Goal: Communication & Community: Ask a question

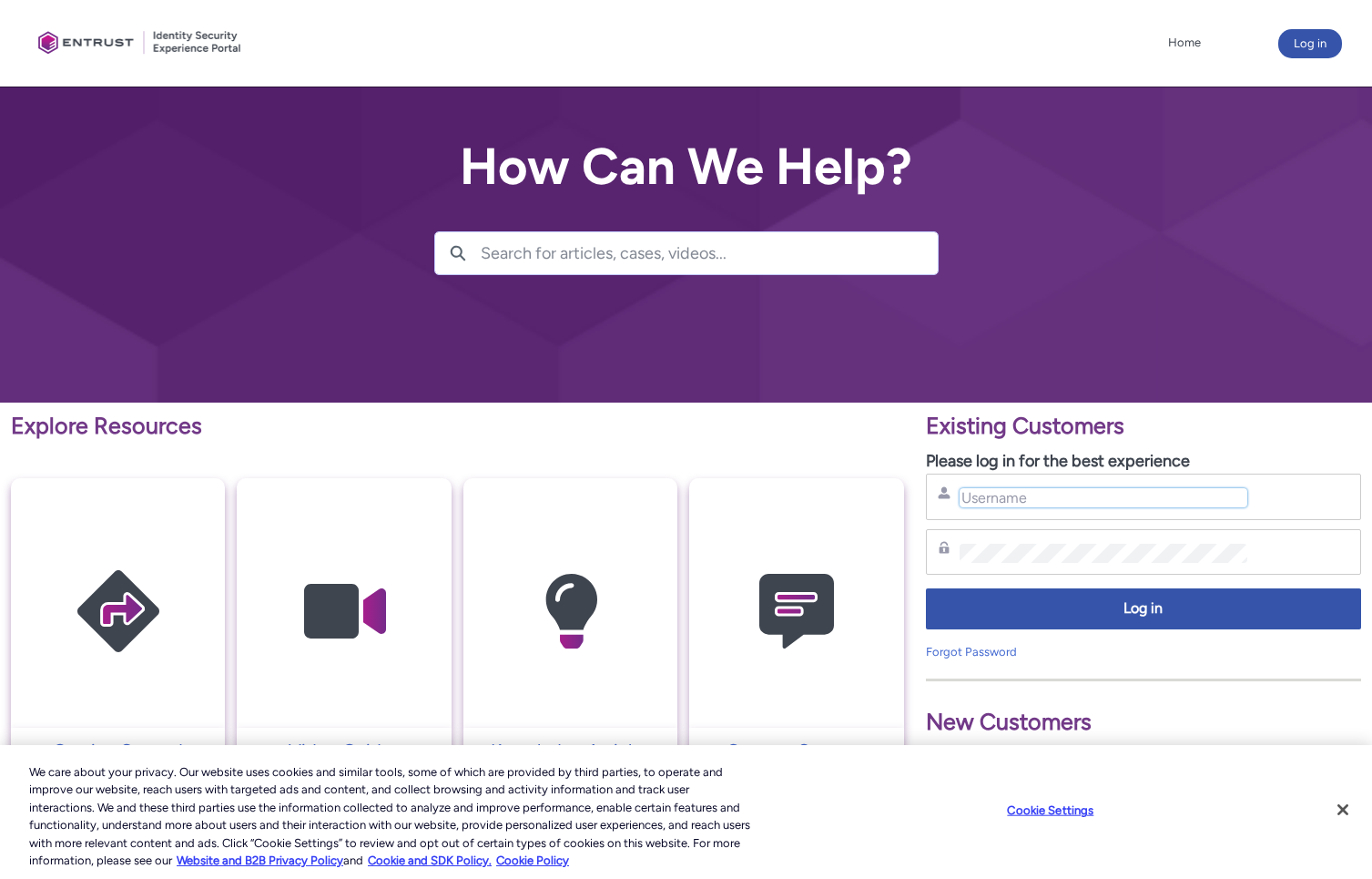
click at [990, 503] on input "Username" at bounding box center [1103, 497] width 289 height 19
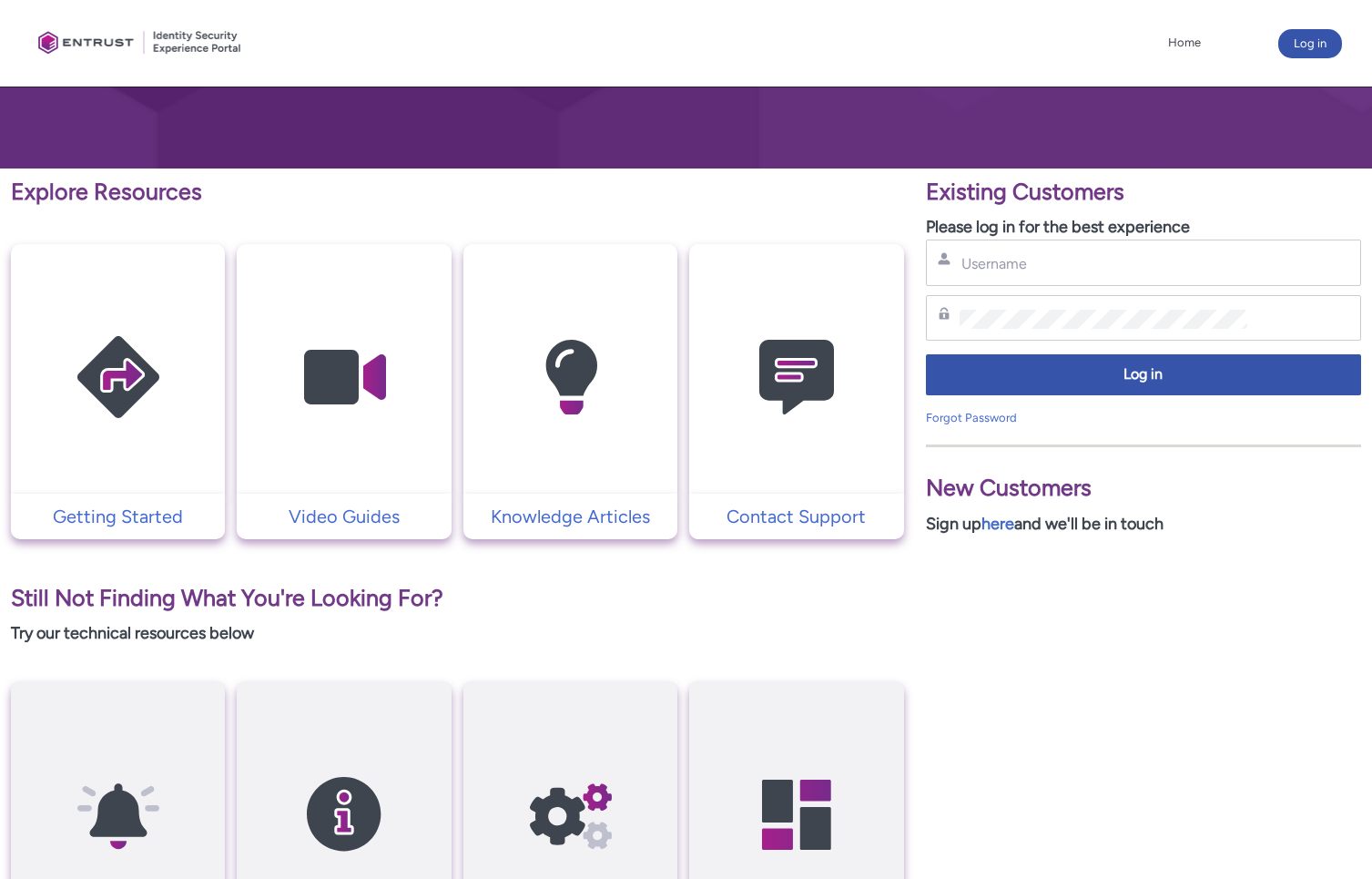
scroll to position [256, 0]
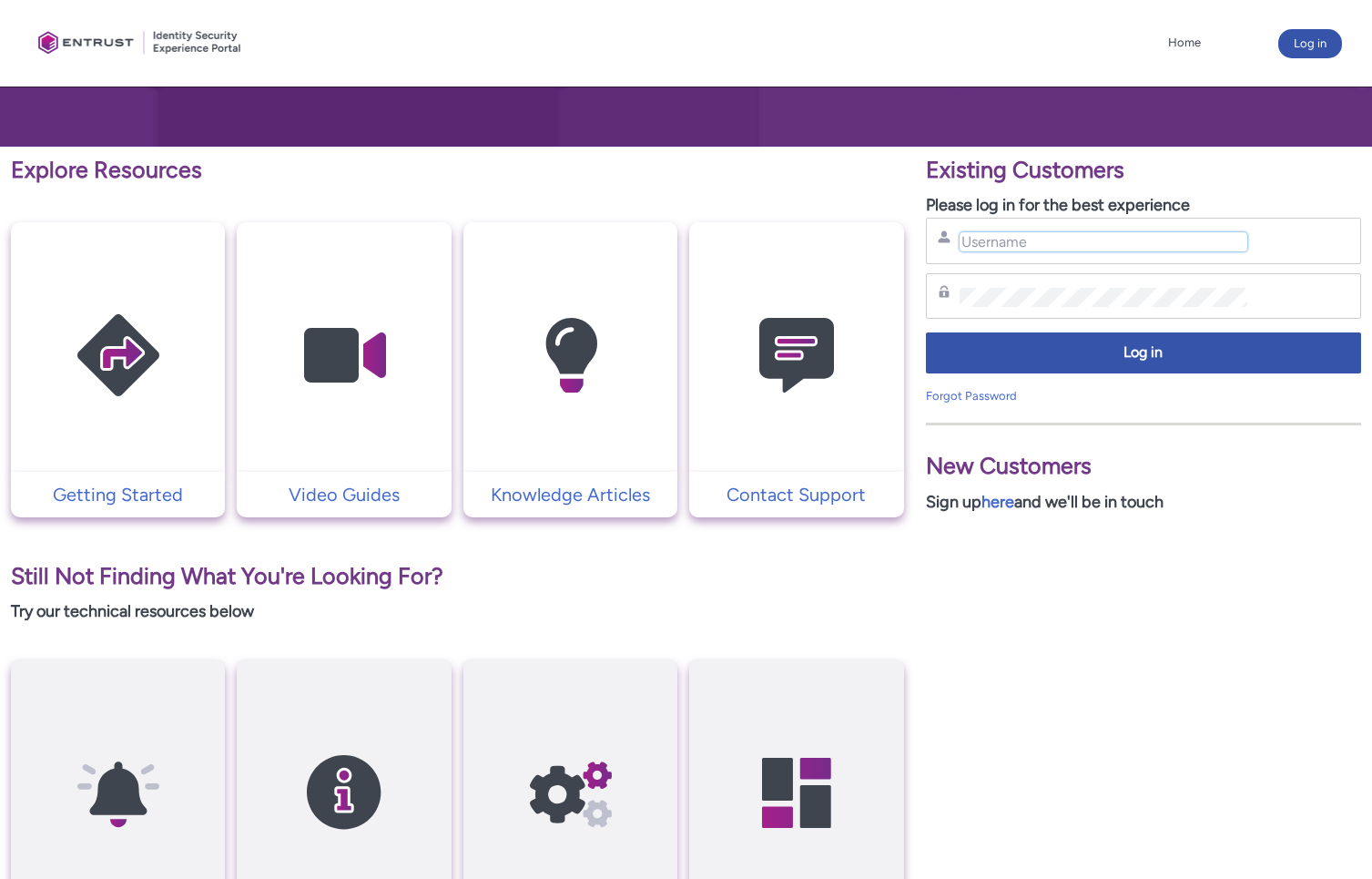
click at [1012, 250] on input "Username" at bounding box center [1103, 241] width 289 height 19
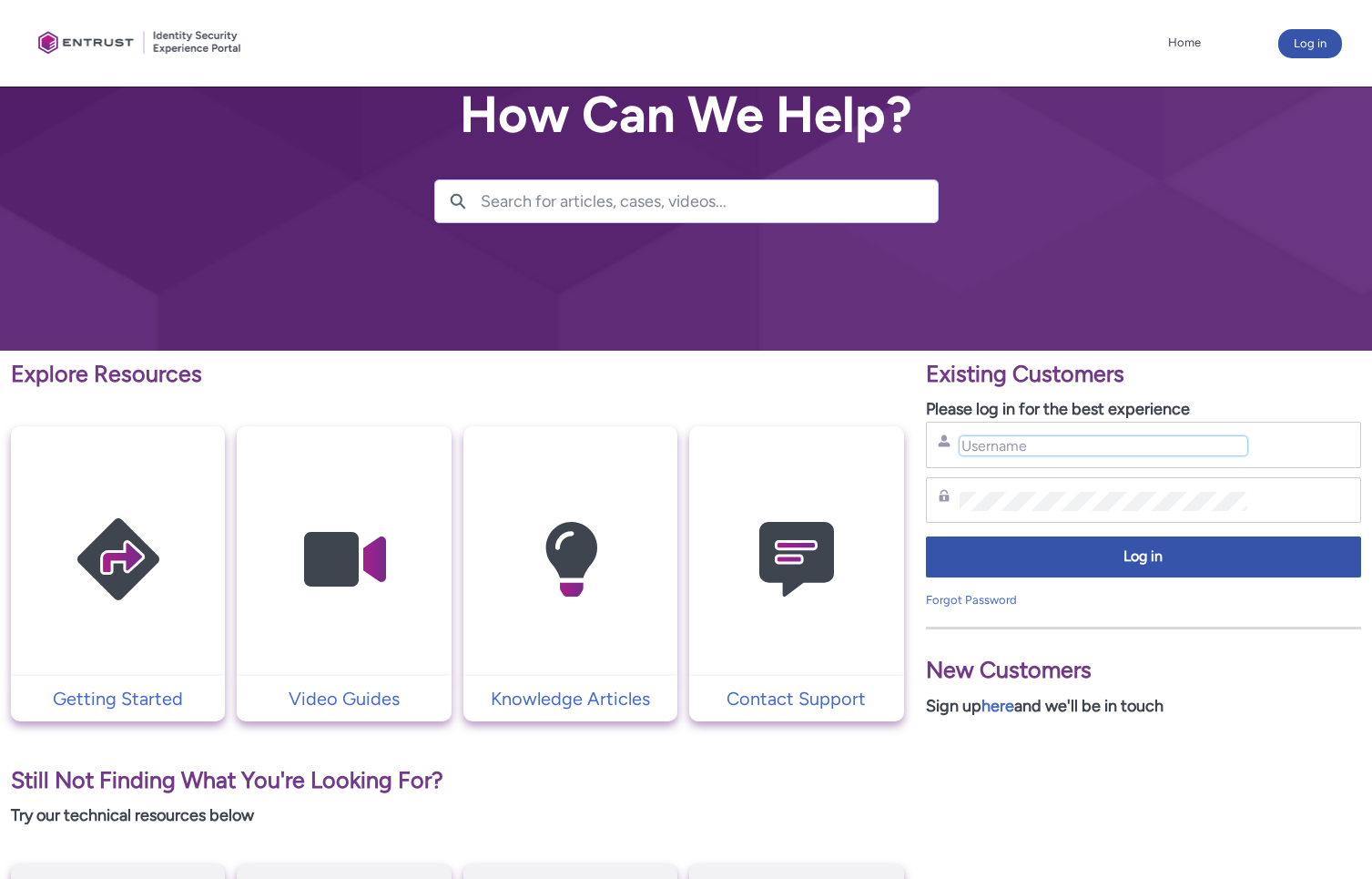
scroll to position [0, 0]
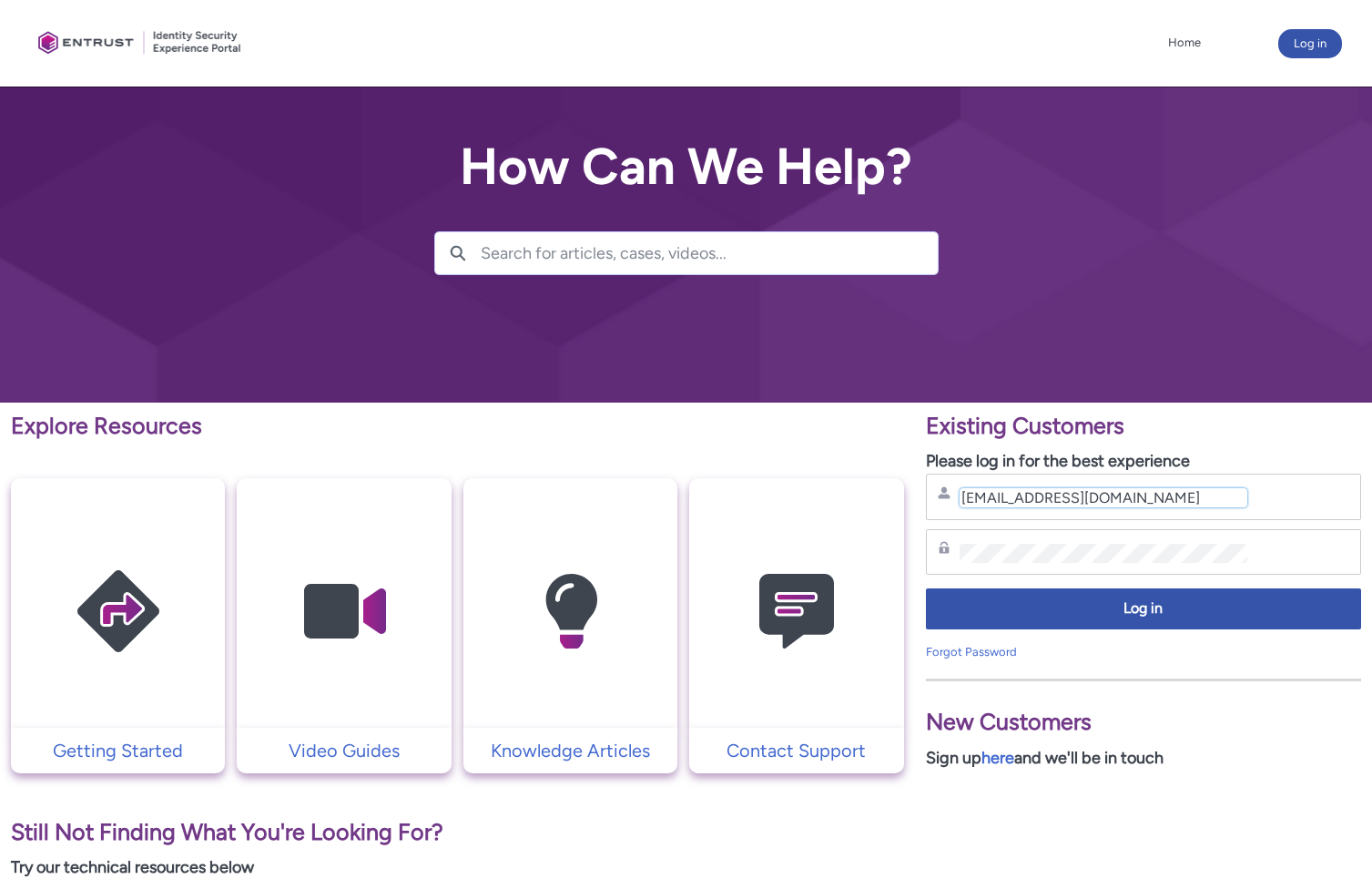
type input "ben@quickfi.com"
click at [825, 637] on img at bounding box center [797, 611] width 173 height 196
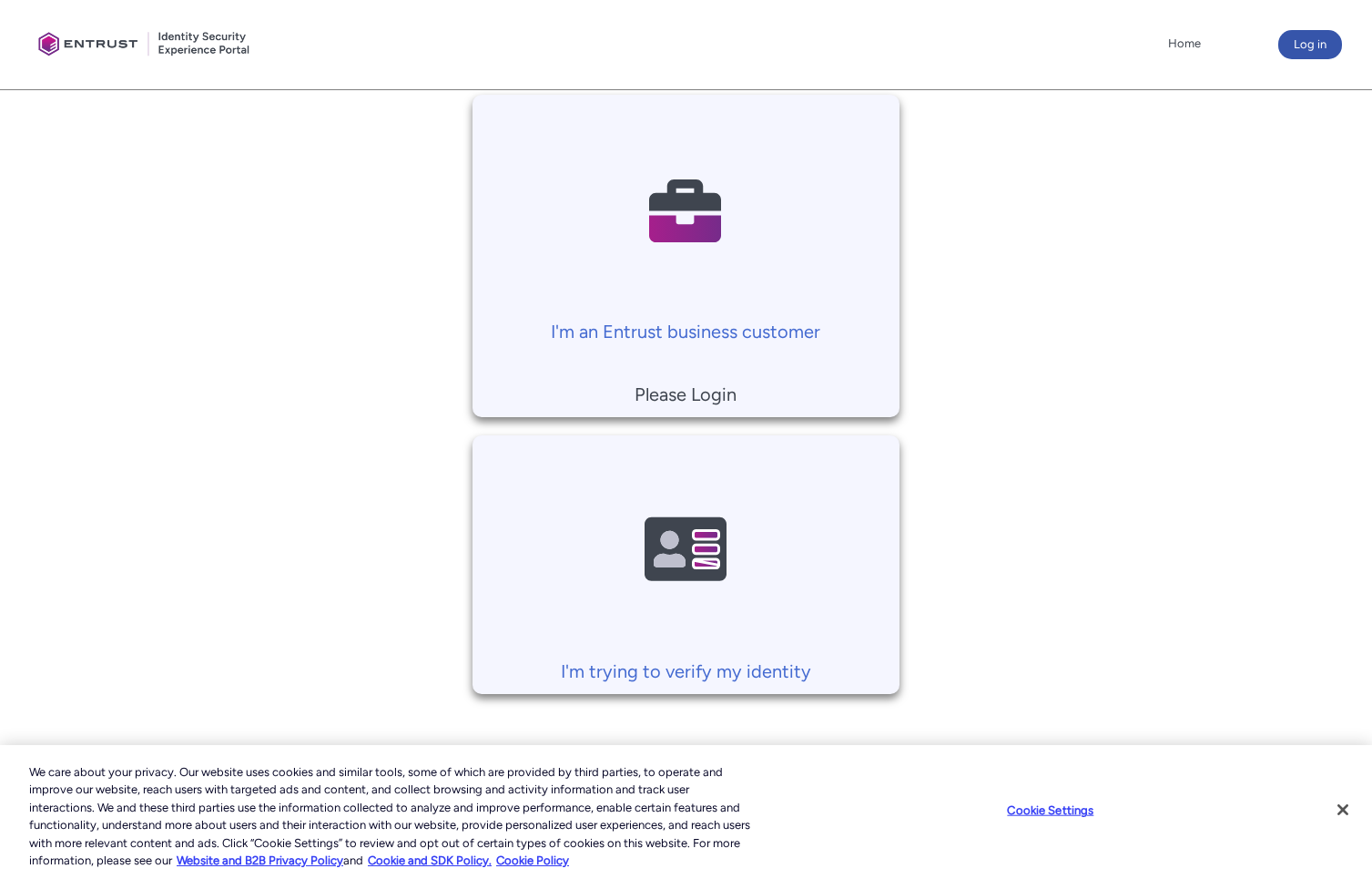
scroll to position [392, 0]
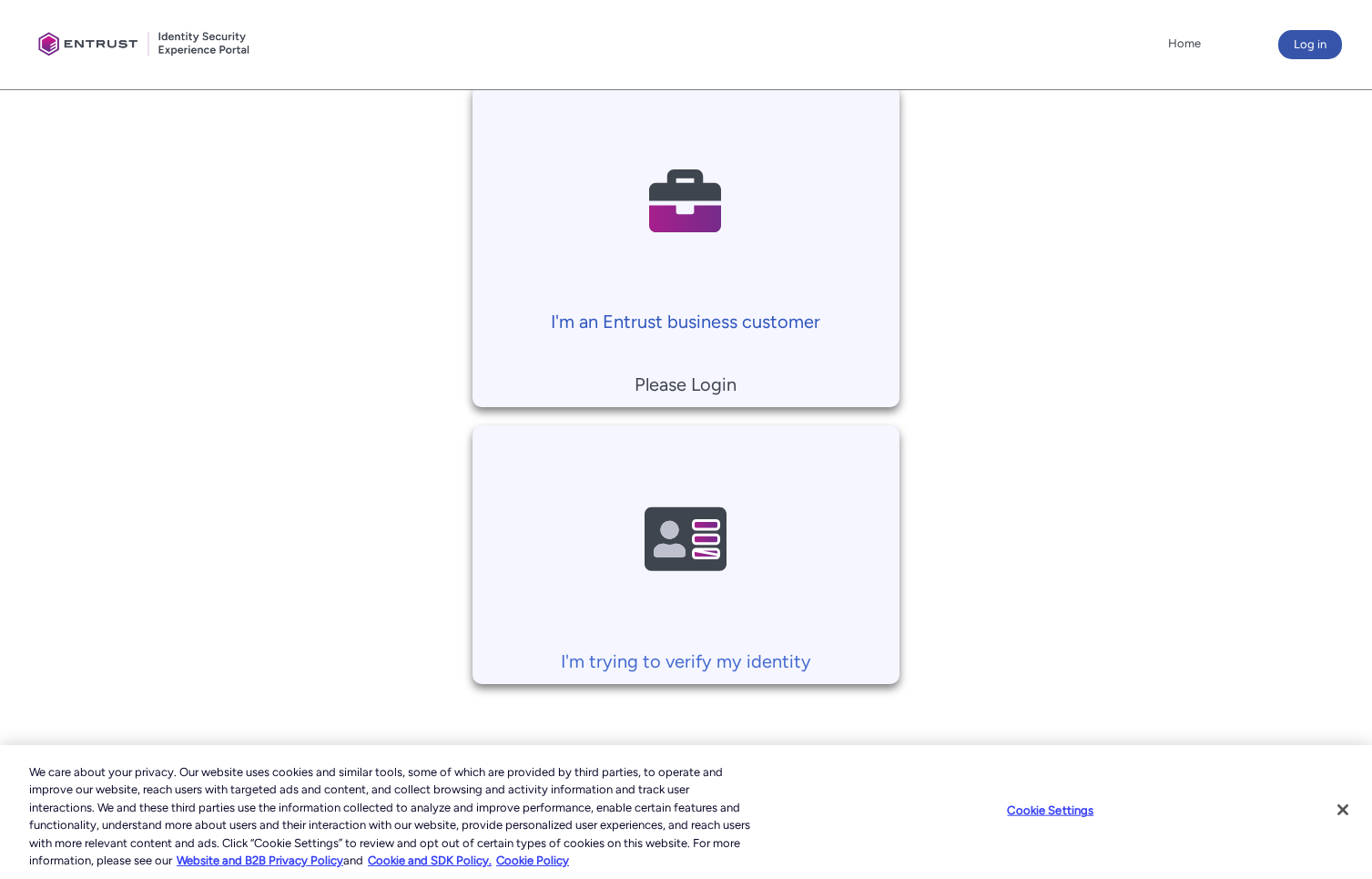
click at [722, 323] on p "I'm an Entrust business customer" at bounding box center [686, 322] width 408 height 27
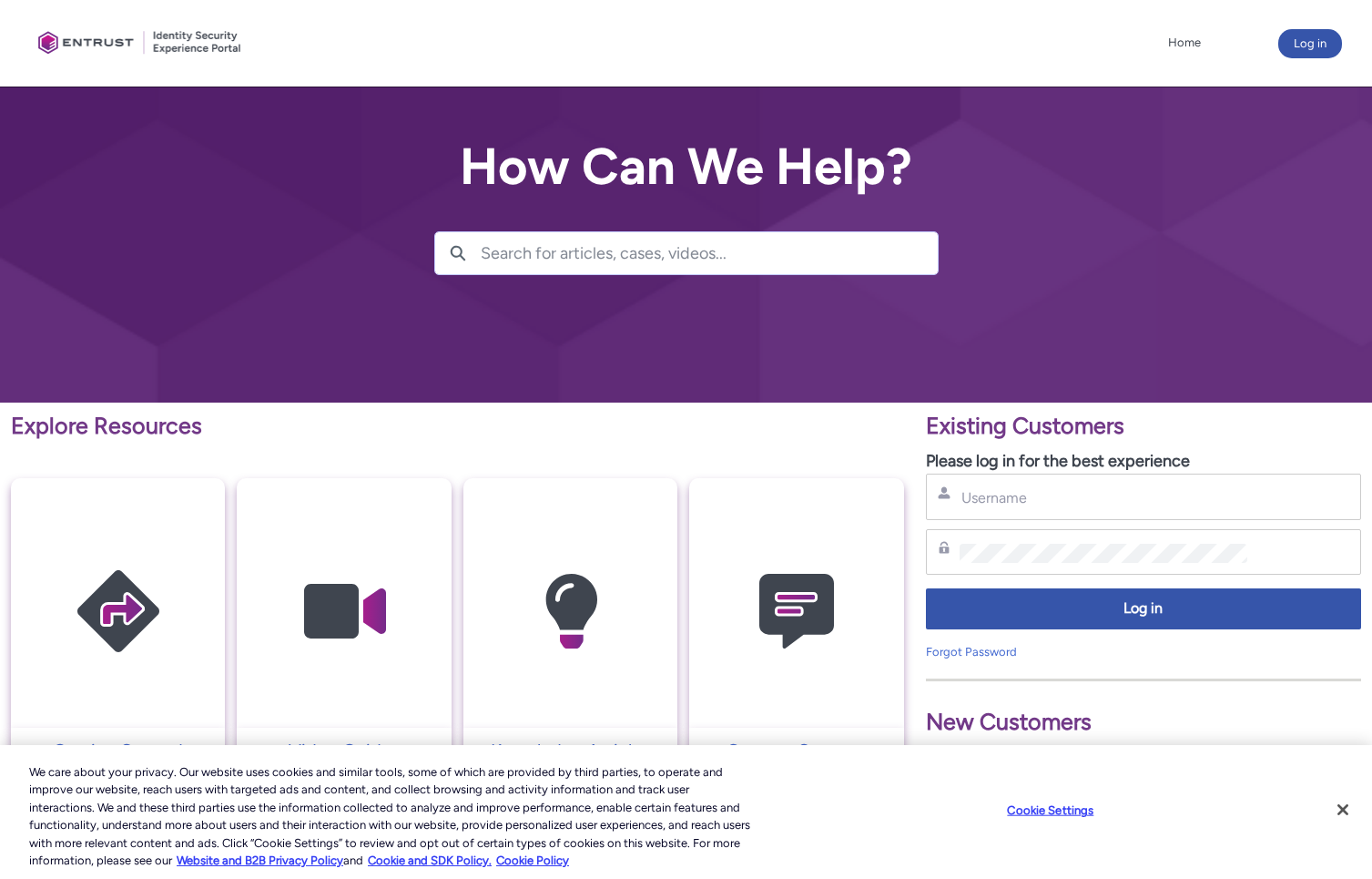
click at [1011, 510] on div "Username" at bounding box center [1143, 496] width 435 height 46
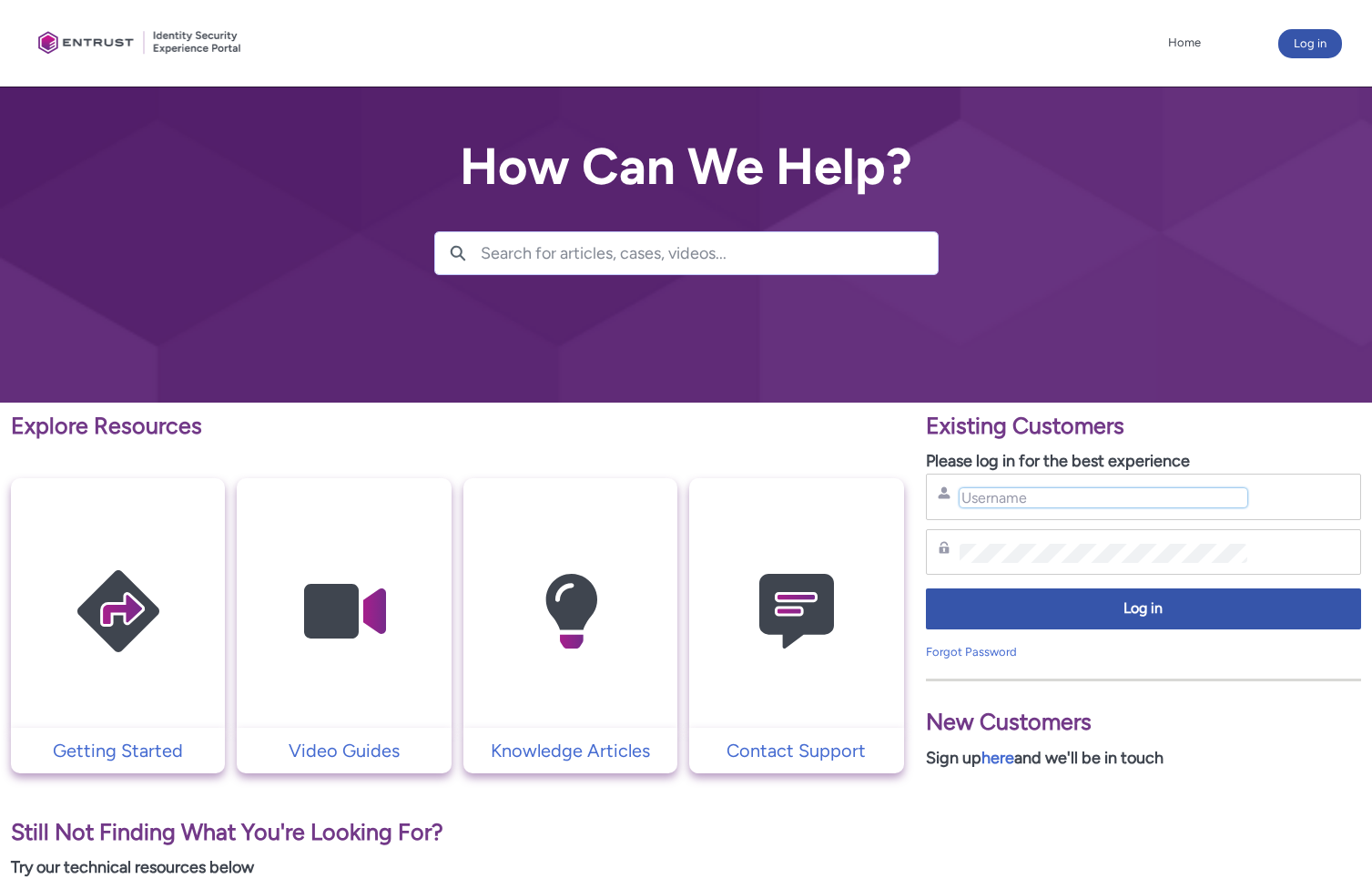
click at [1006, 499] on input "Username" at bounding box center [1103, 497] width 289 height 19
type input "[EMAIL_ADDRESS][DOMAIN_NAME]"
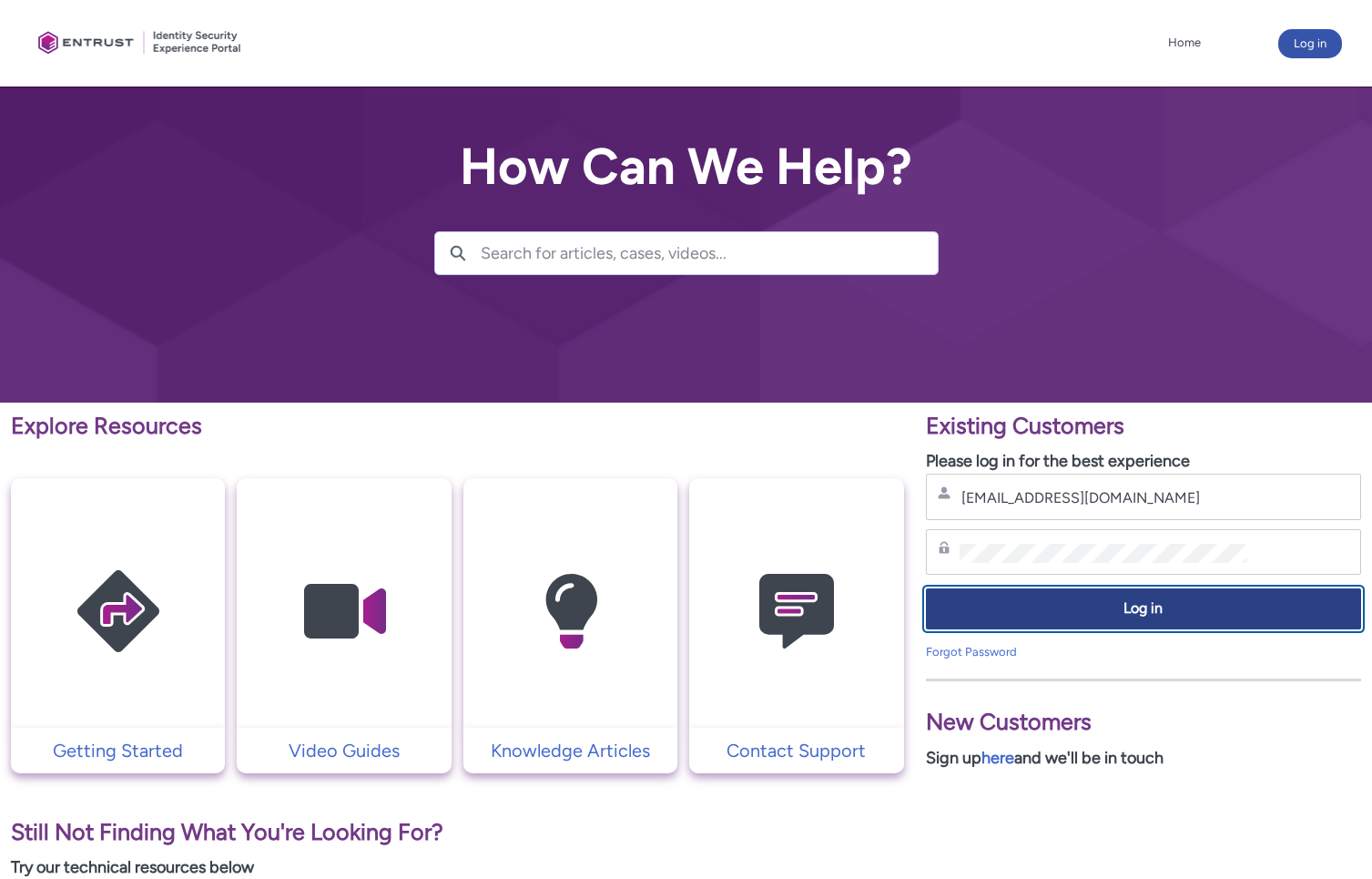
click at [1036, 589] on button "Log in" at bounding box center [1143, 608] width 435 height 41
click at [1036, 598] on button "Log in" at bounding box center [1143, 608] width 435 height 41
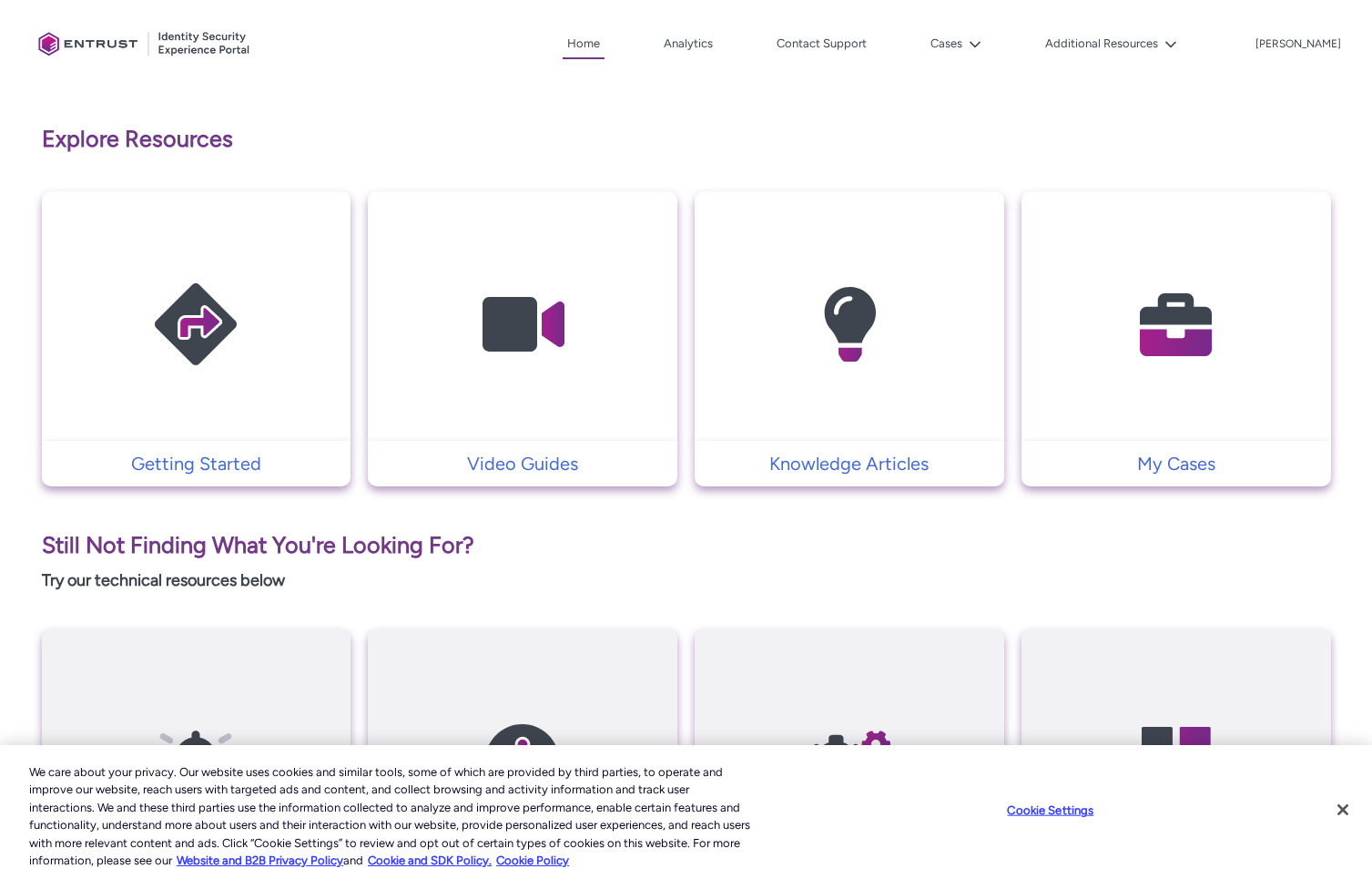
scroll to position [332, 0]
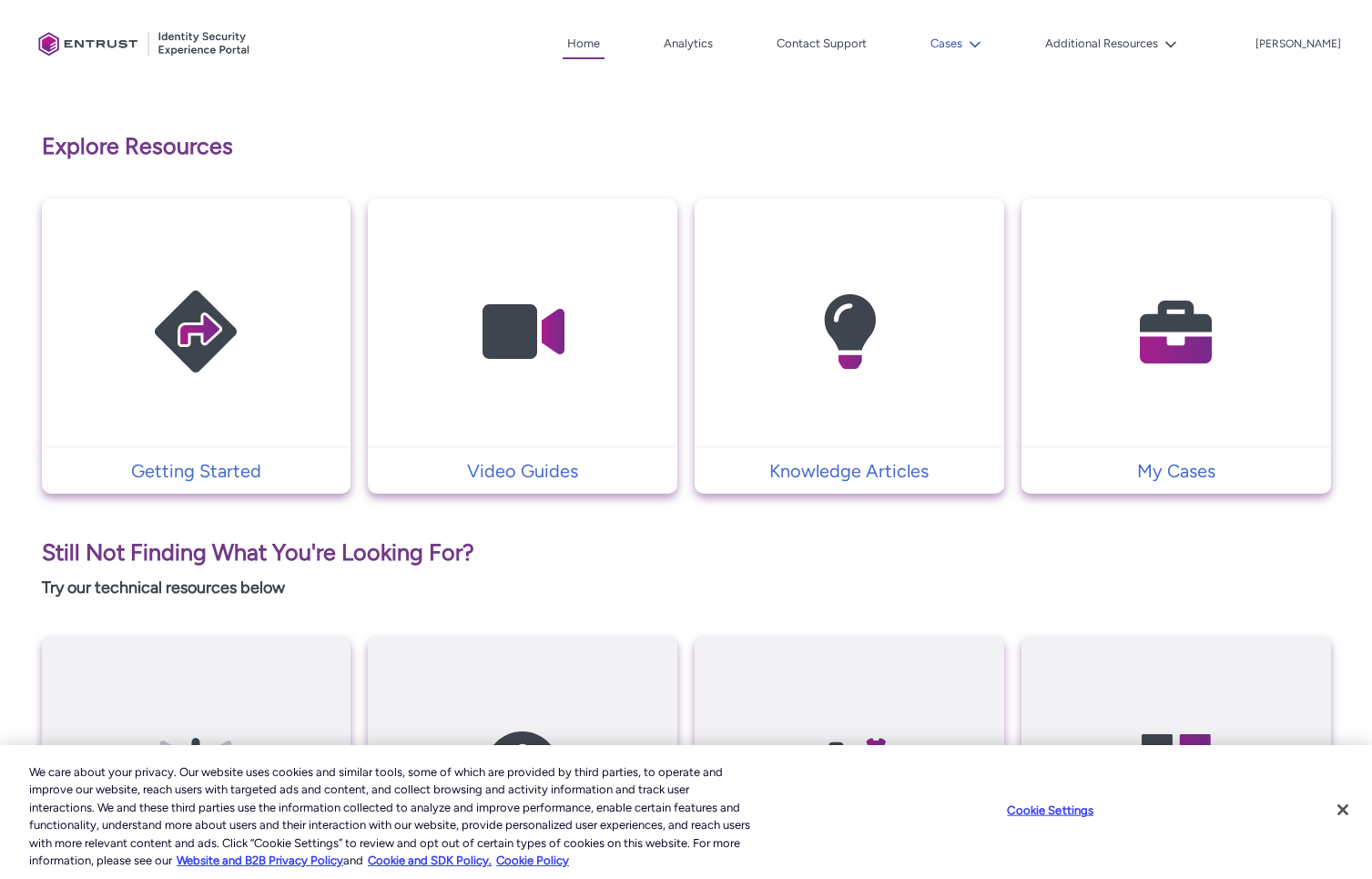
click at [981, 39] on lightning-icon at bounding box center [971, 44] width 19 height 14
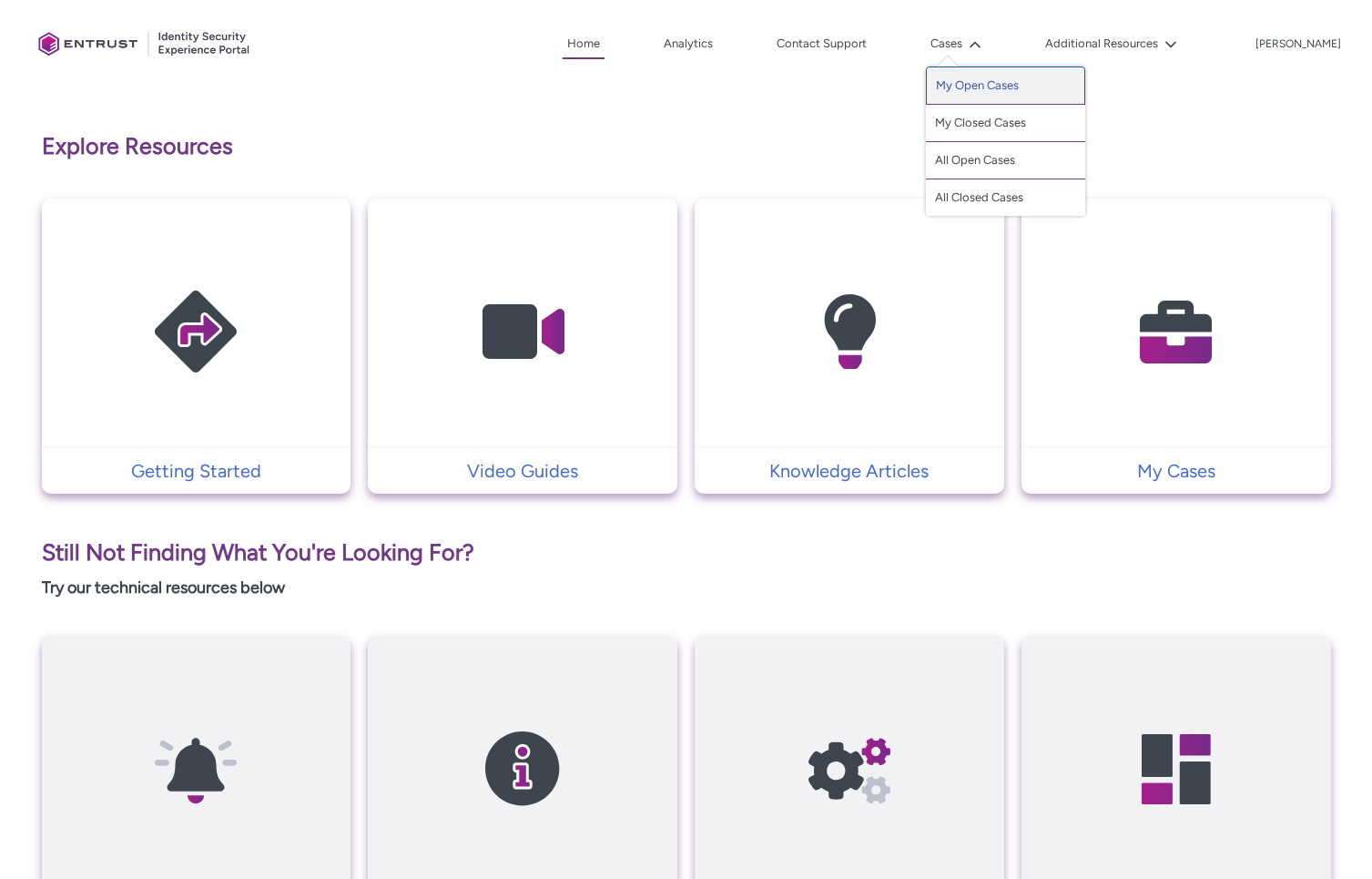
click at [1021, 81] on link "My Open Cases" at bounding box center [1005, 86] width 159 height 38
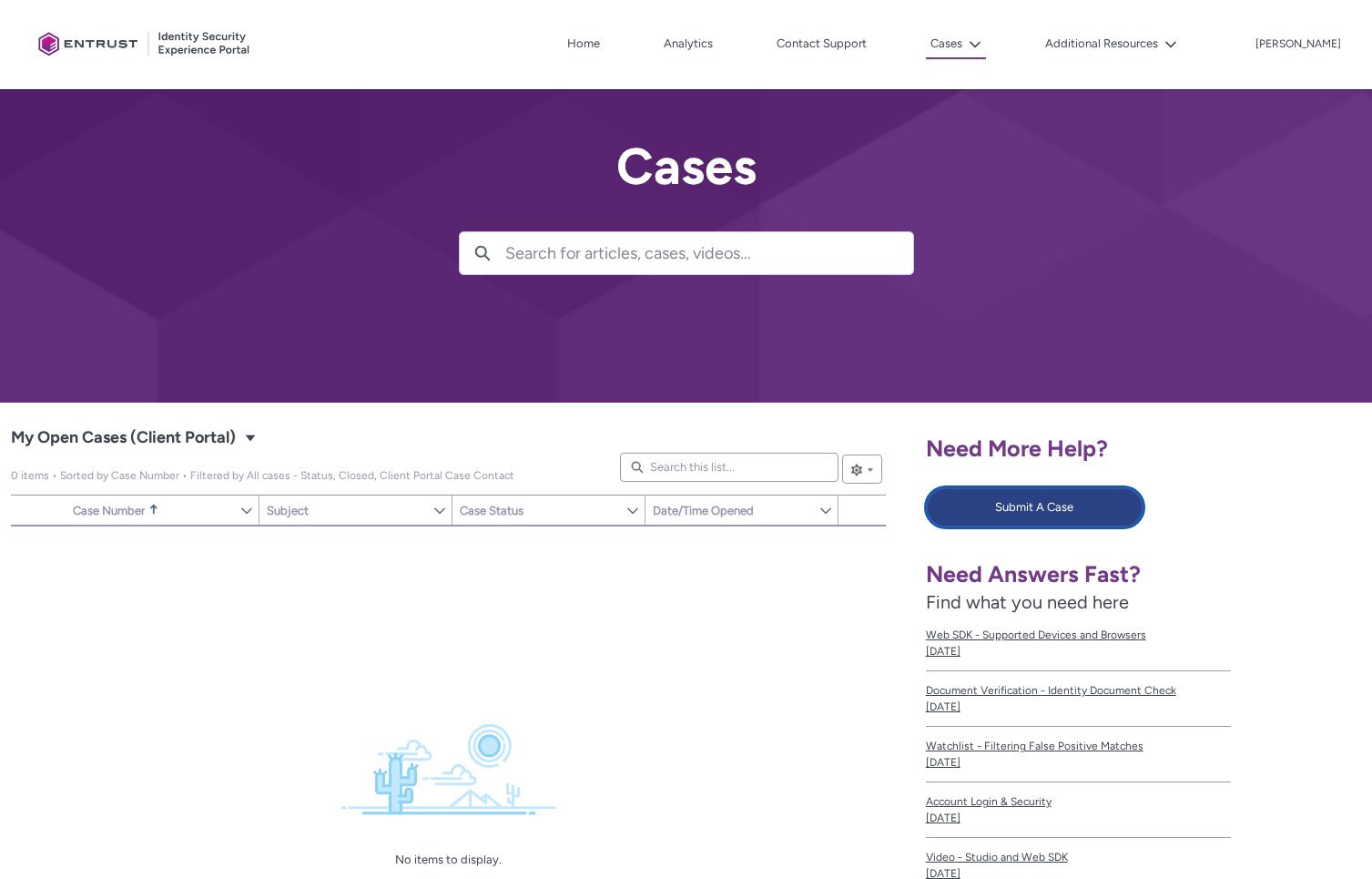
click at [997, 505] on button "Submit A Case" at bounding box center [1034, 507] width 218 height 40
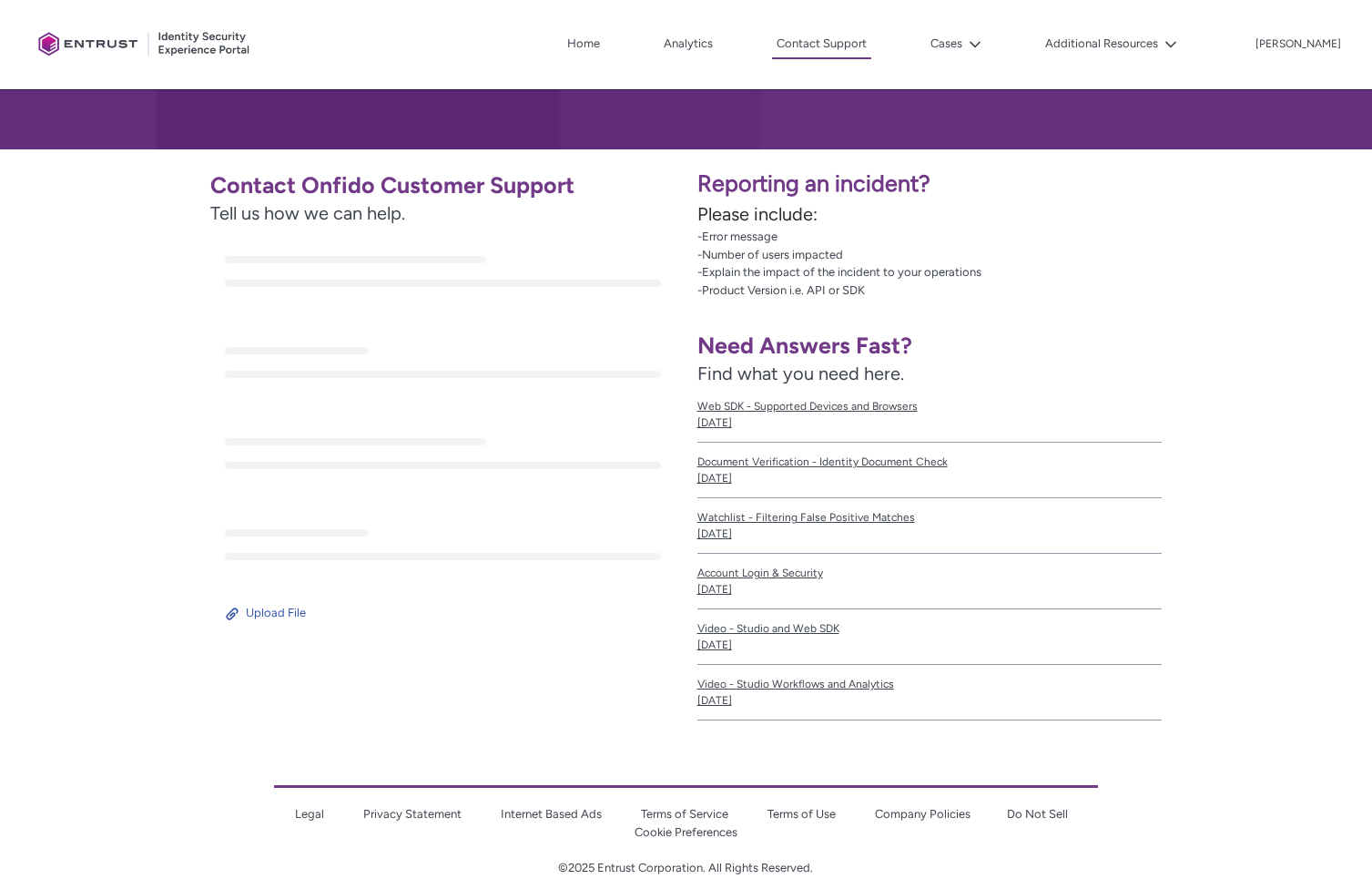
scroll to position [286, 0]
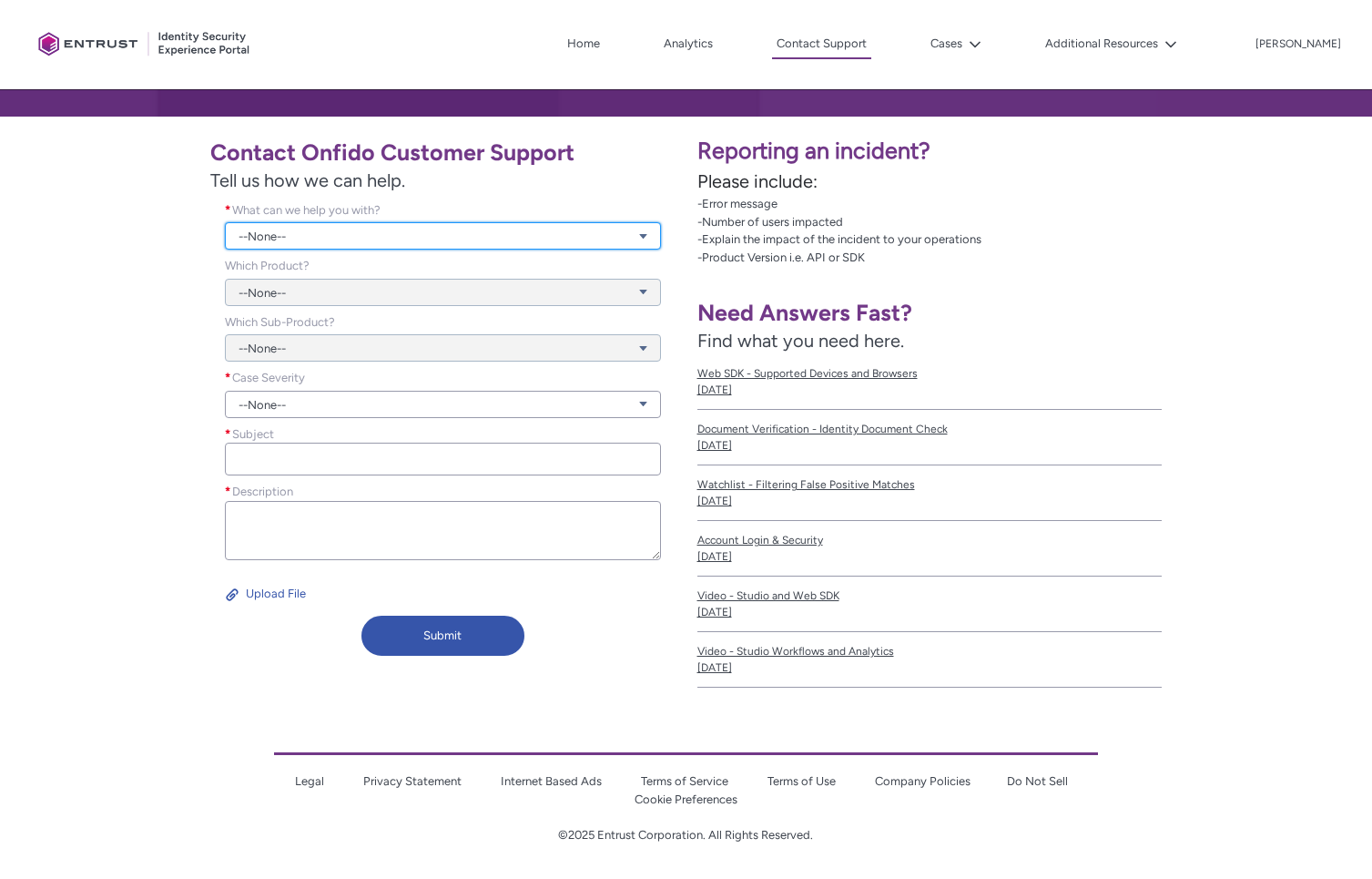
click at [390, 230] on link "--None--" at bounding box center [442, 236] width 436 height 27
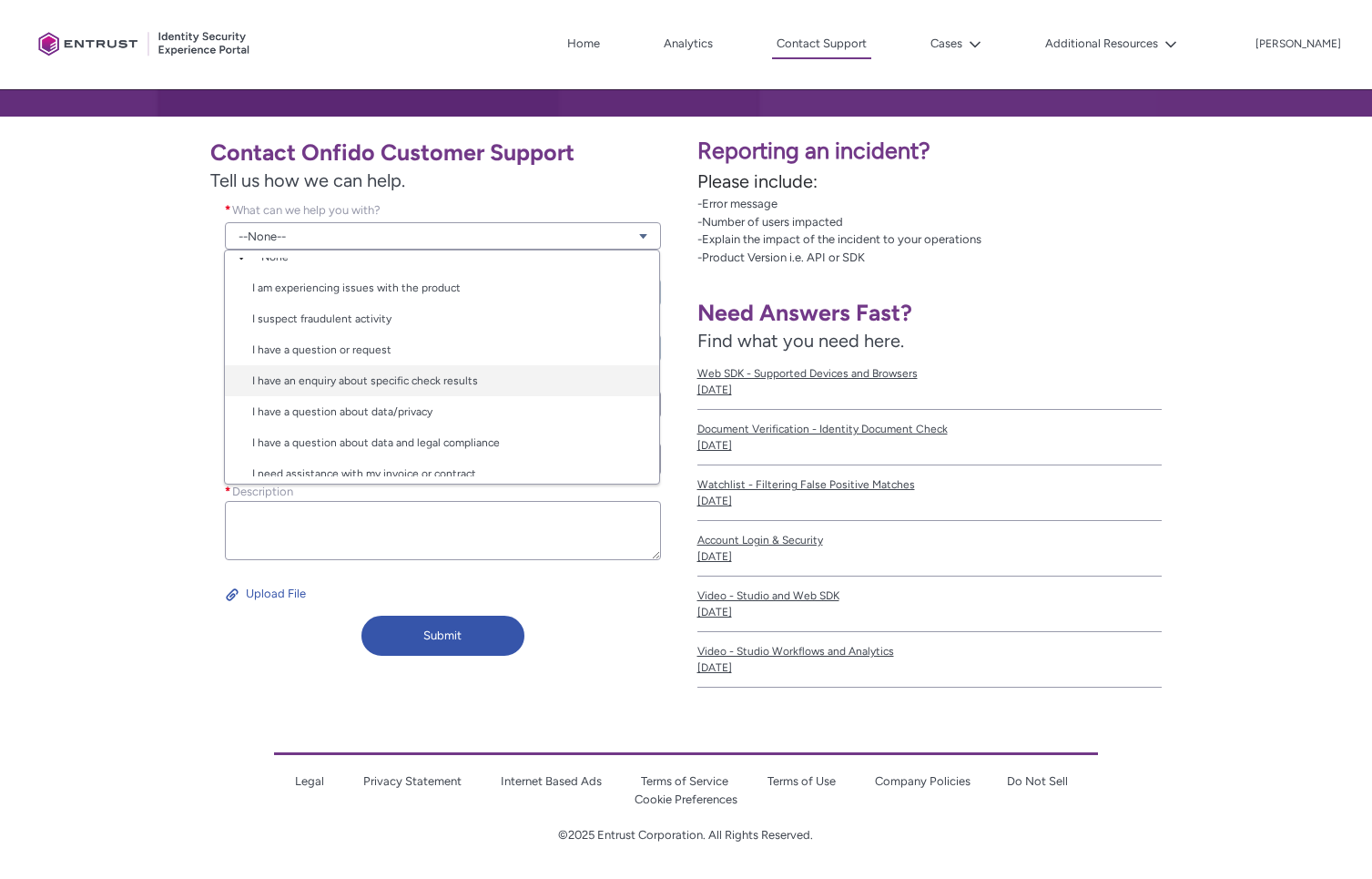
scroll to position [29, 0]
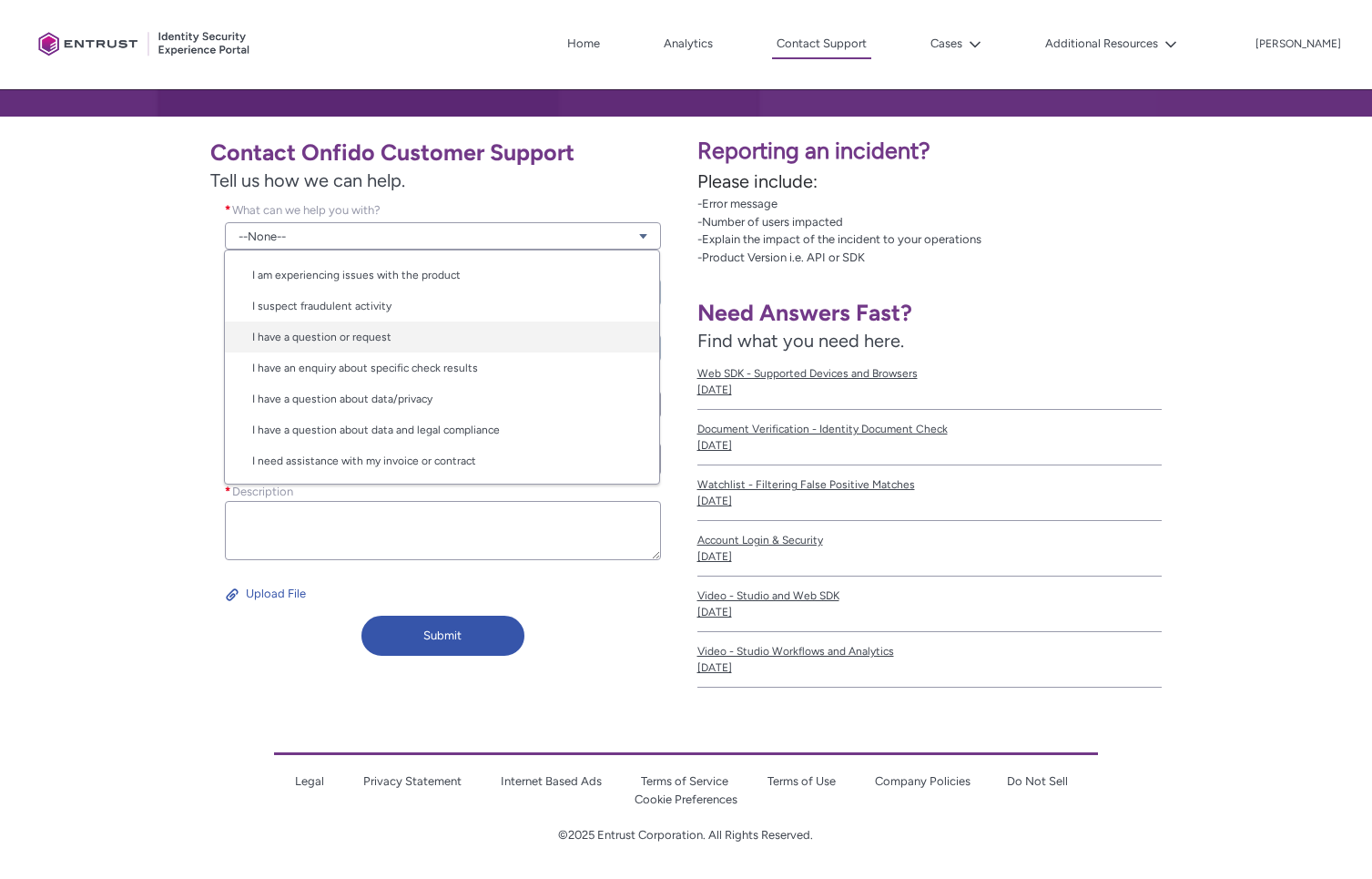
click at [347, 338] on link "I have a question or request" at bounding box center [442, 337] width 434 height 31
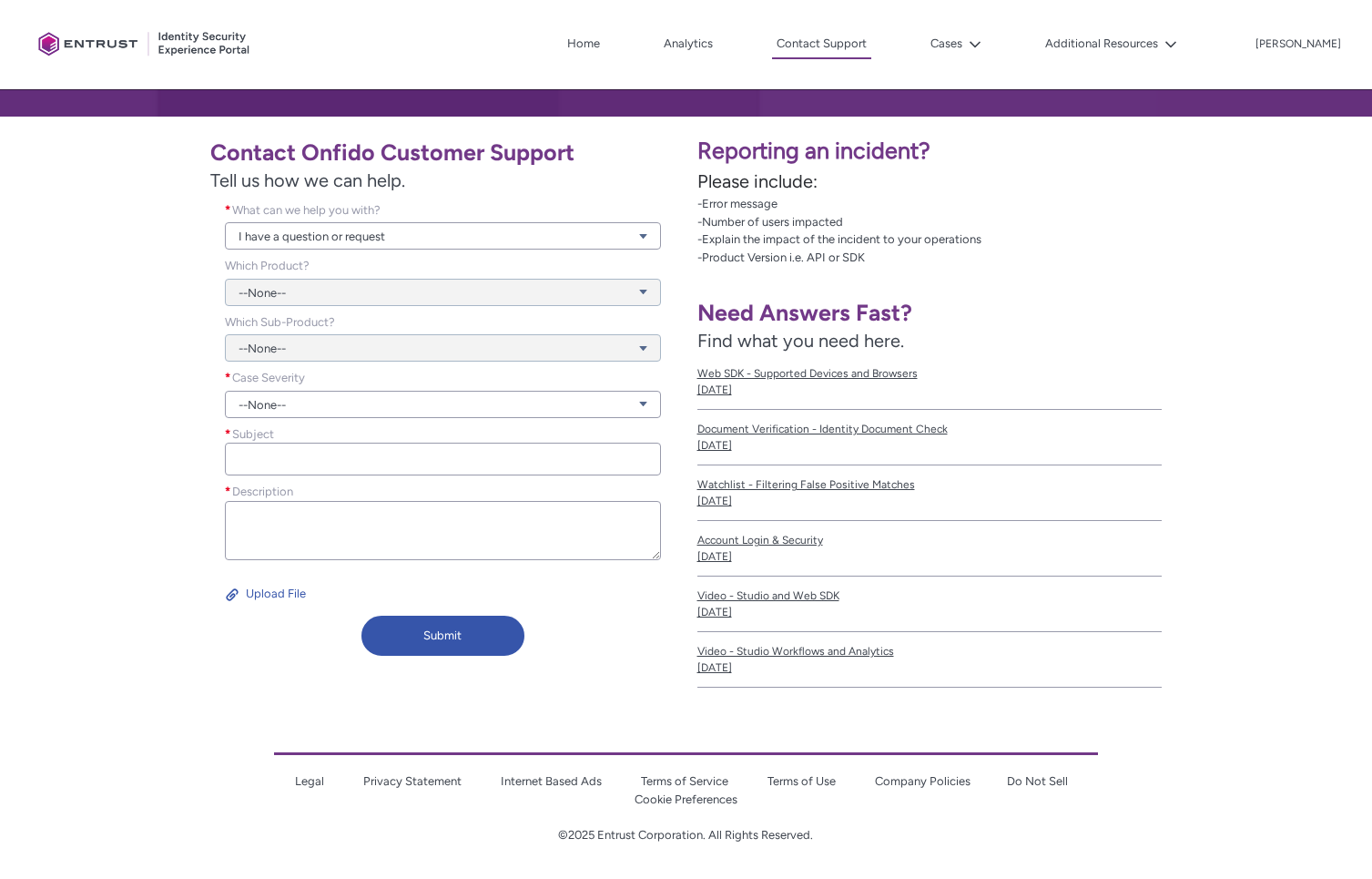
click at [355, 291] on div "--None--" at bounding box center [442, 281] width 436 height 49
click at [546, 234] on link "I have a question or request" at bounding box center [442, 236] width 436 height 27
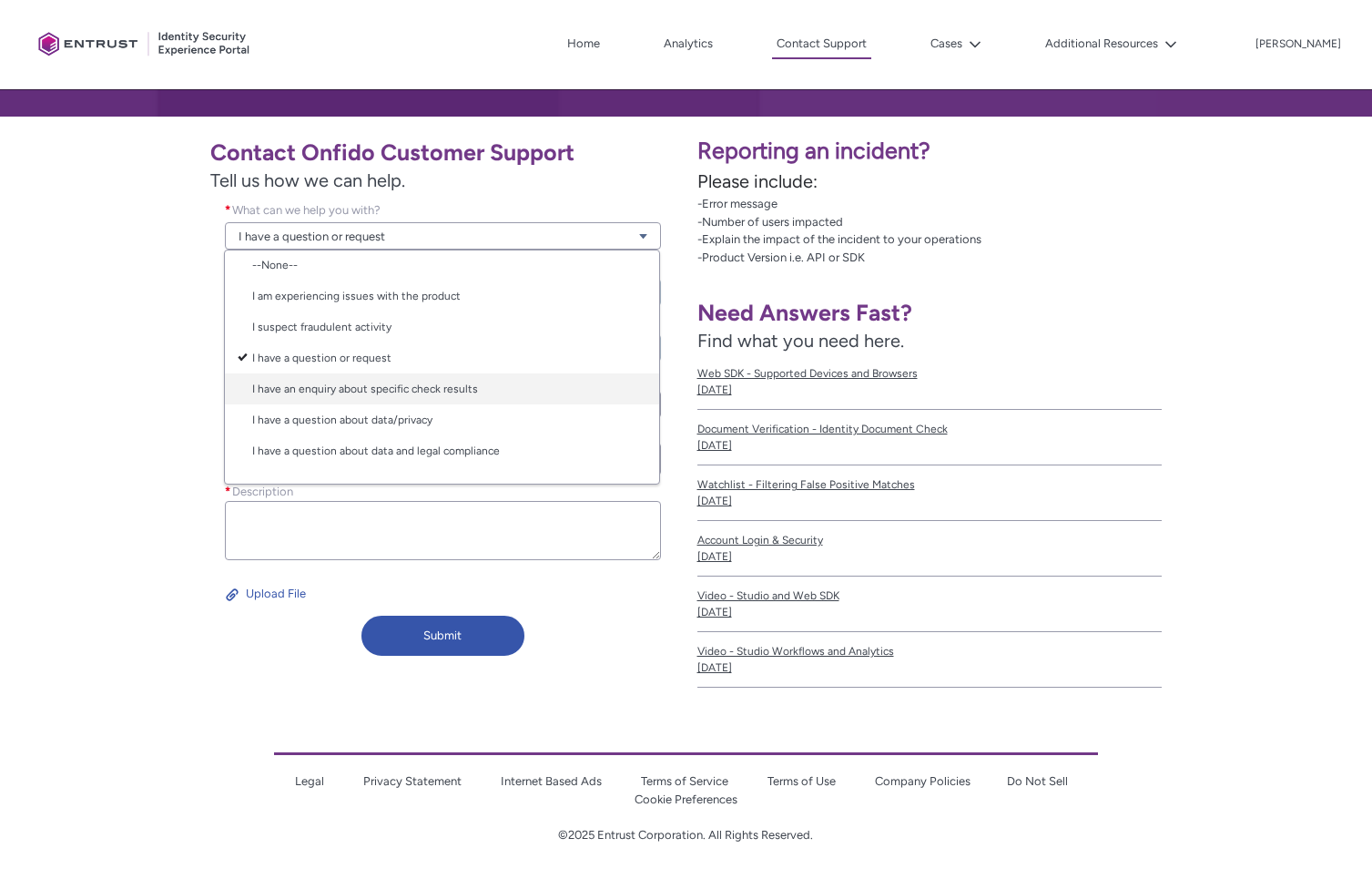
scroll to position [0, 0]
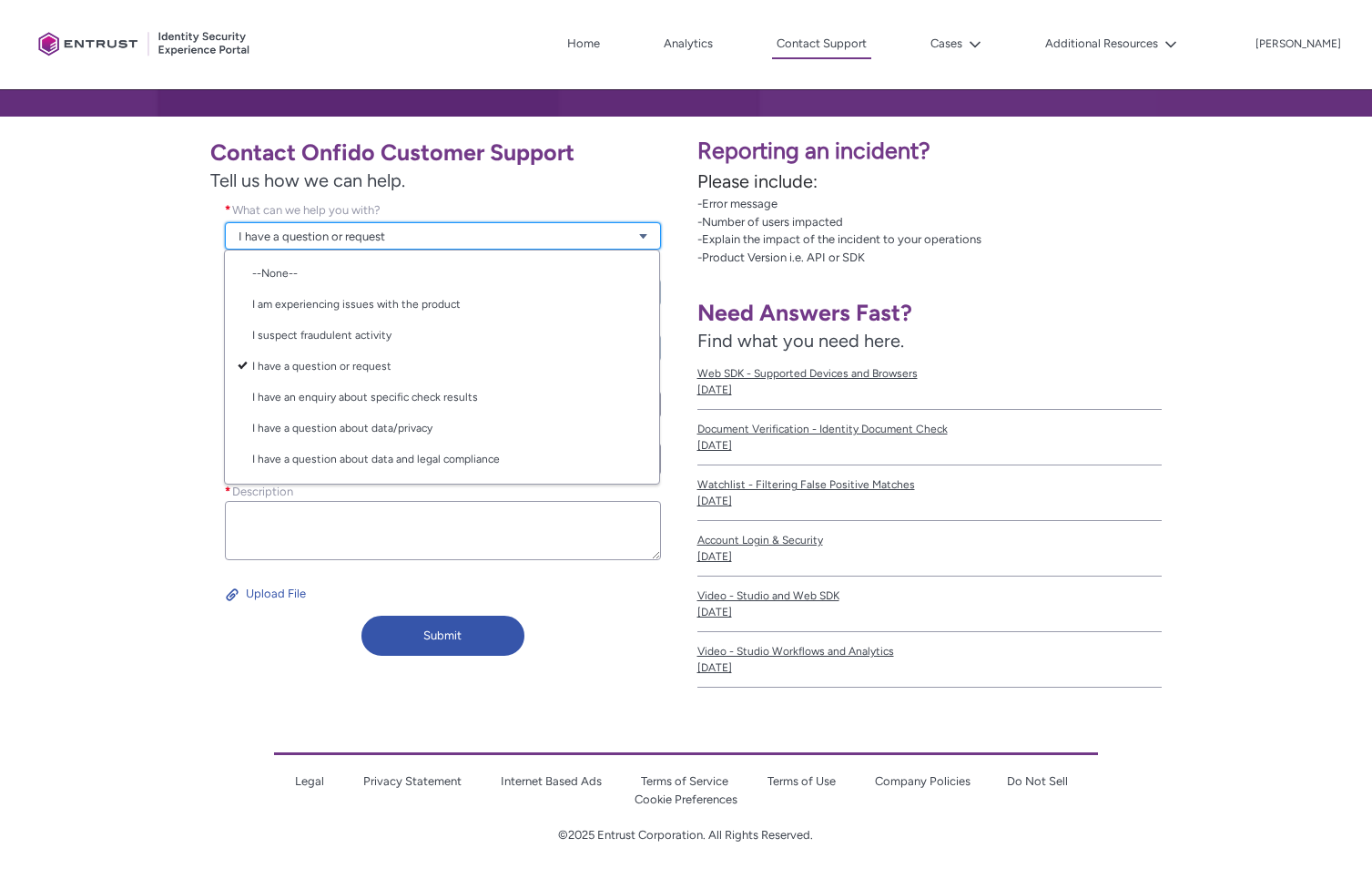
click at [421, 230] on link "I have a question or request" at bounding box center [442, 236] width 436 height 27
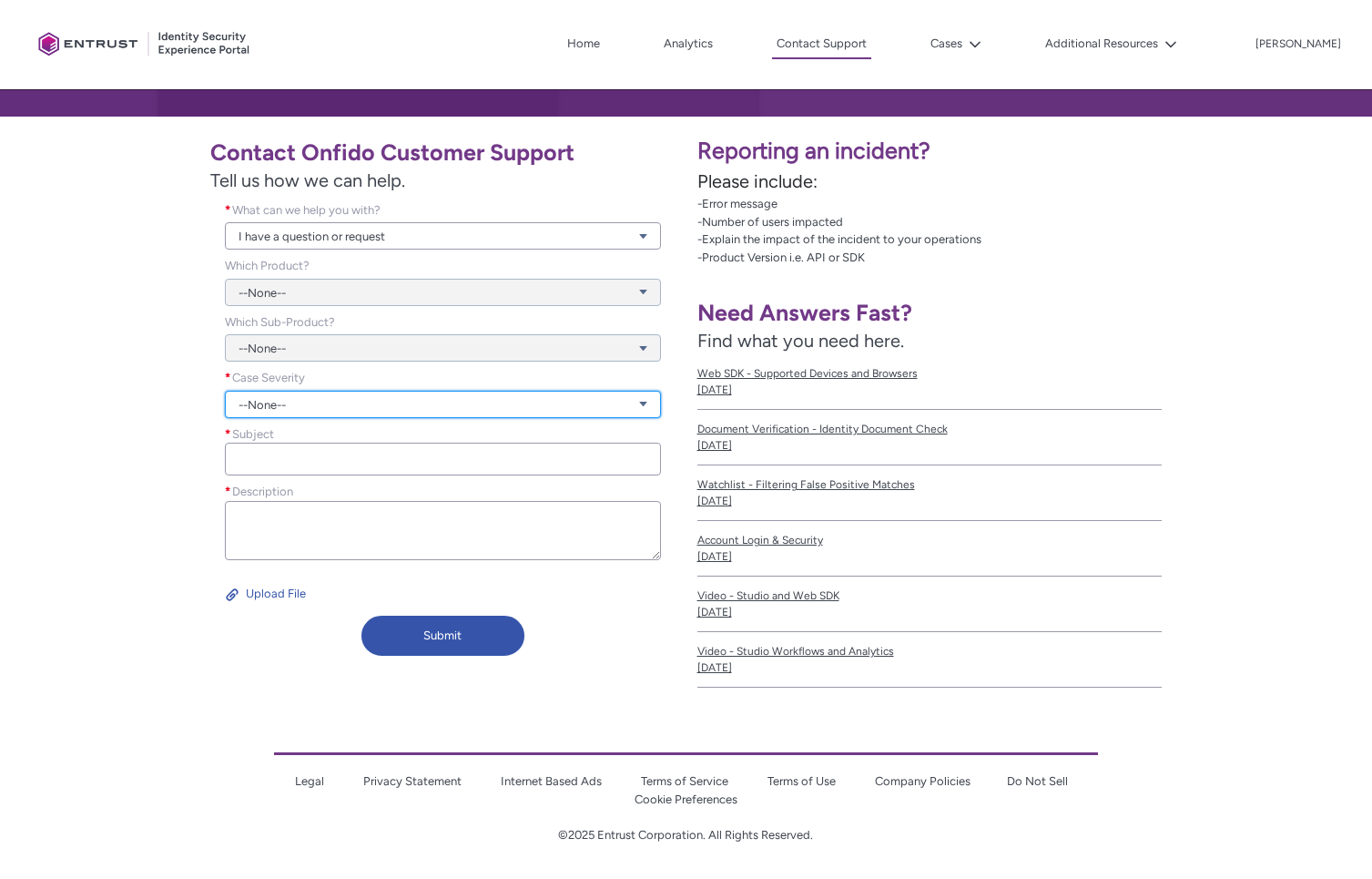
click at [298, 400] on link "--None--" at bounding box center [442, 404] width 436 height 27
click at [284, 466] on link "Normal" at bounding box center [442, 473] width 434 height 31
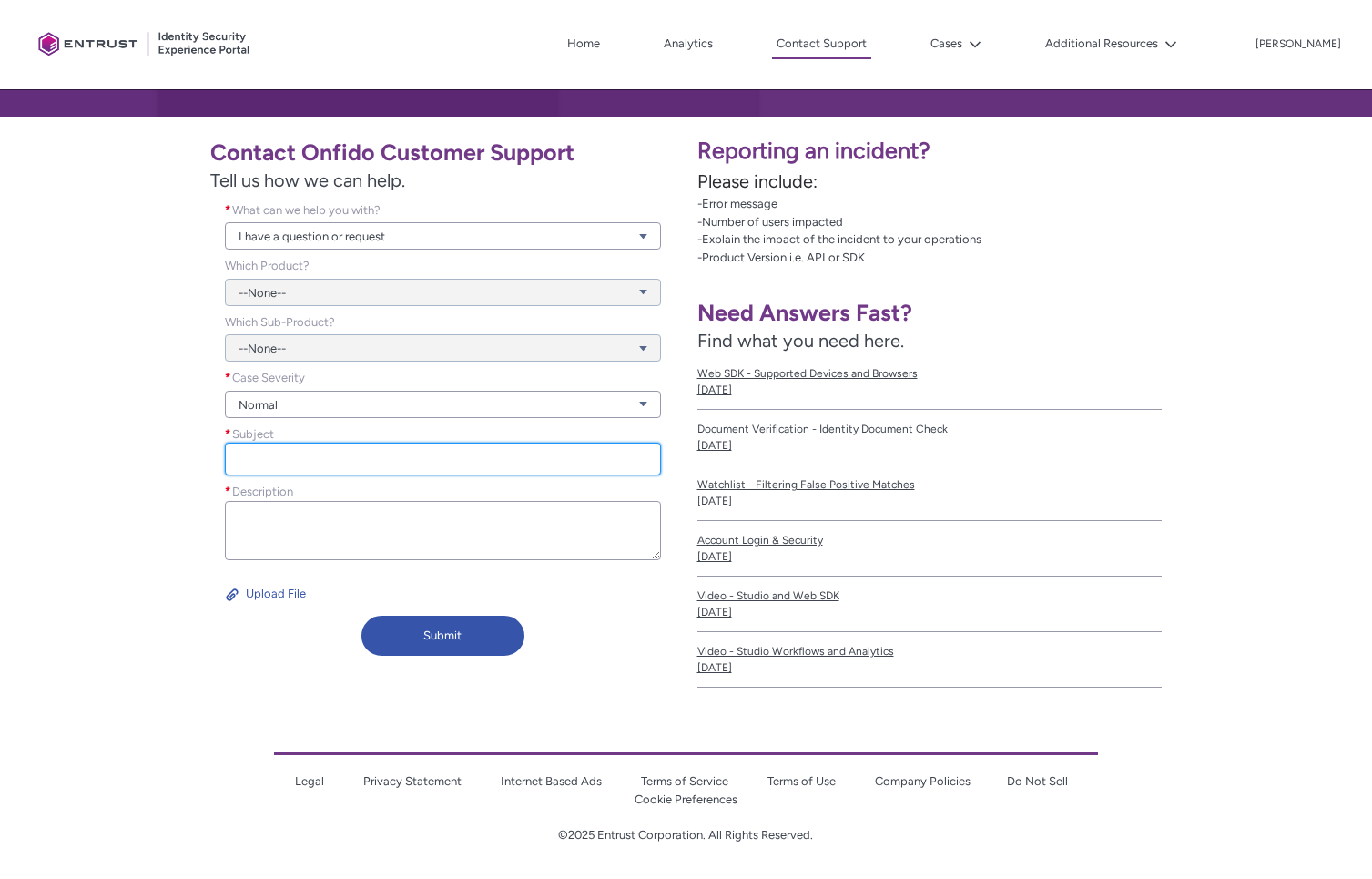
click at [285, 462] on input "Subject *" at bounding box center [442, 459] width 436 height 33
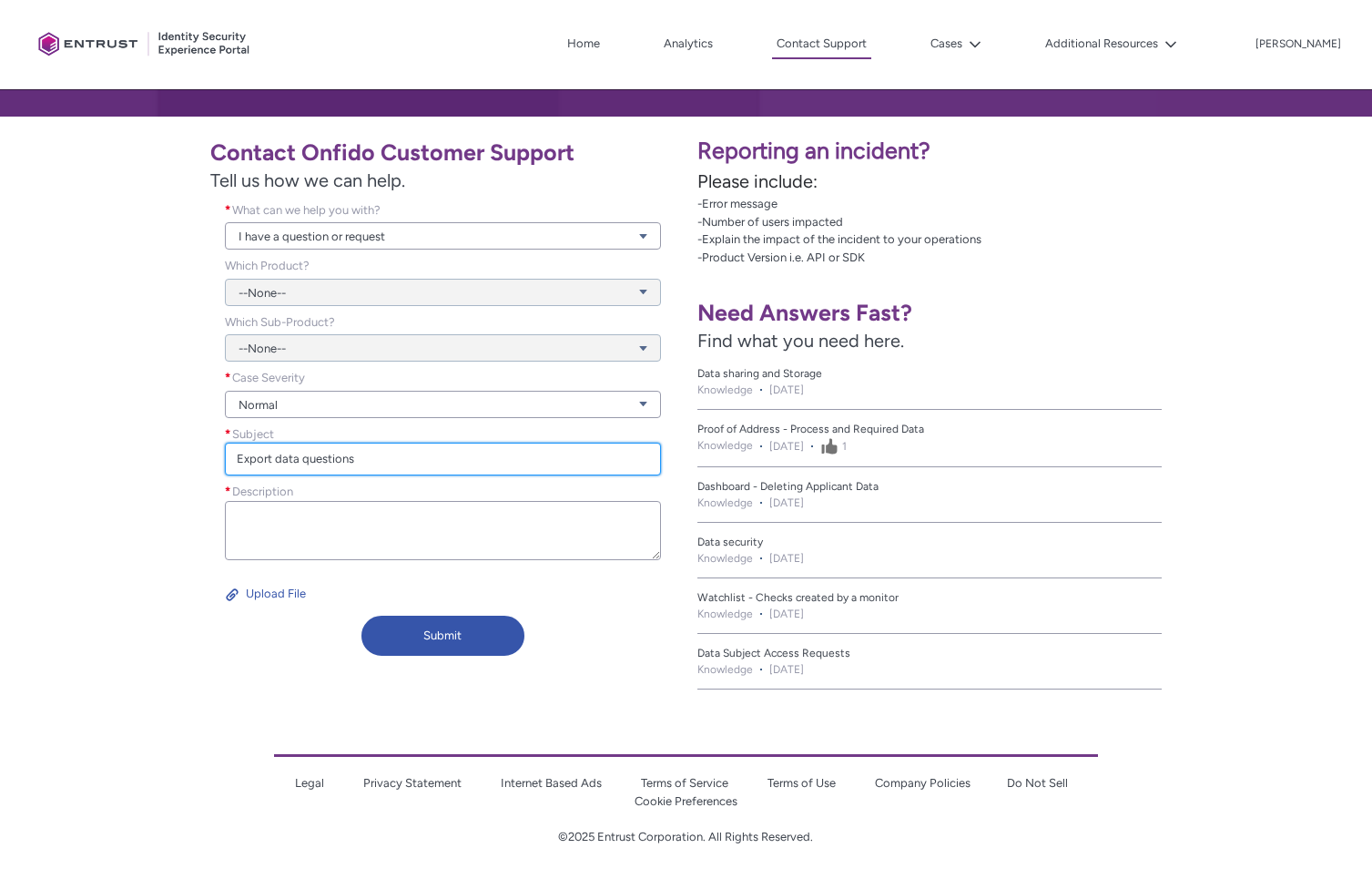
type input "Export data questions"
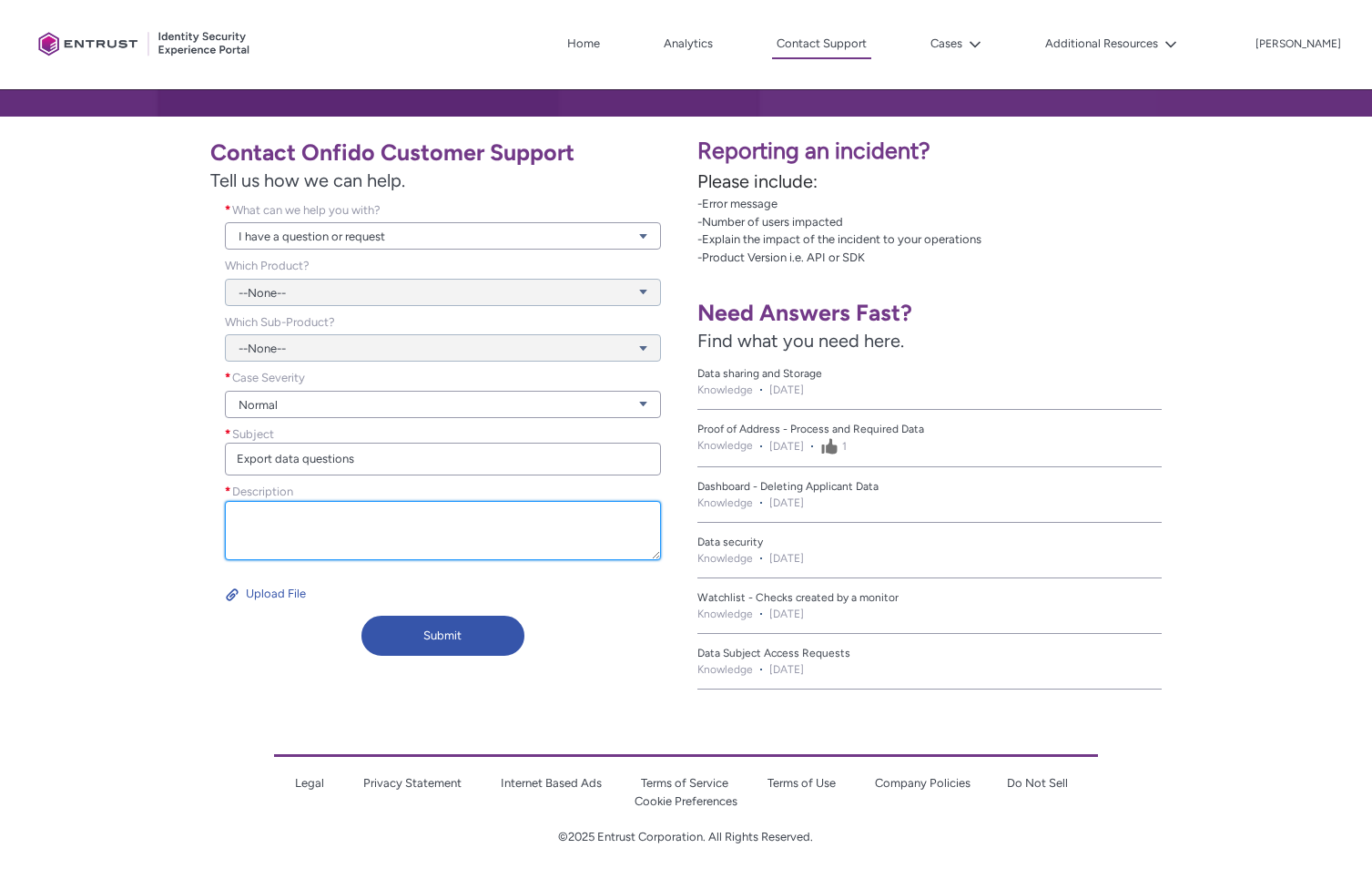
click at [400, 523] on textarea "Description *" at bounding box center [442, 530] width 436 height 59
click at [355, 512] on textarea "Description *" at bounding box center [442, 530] width 436 height 59
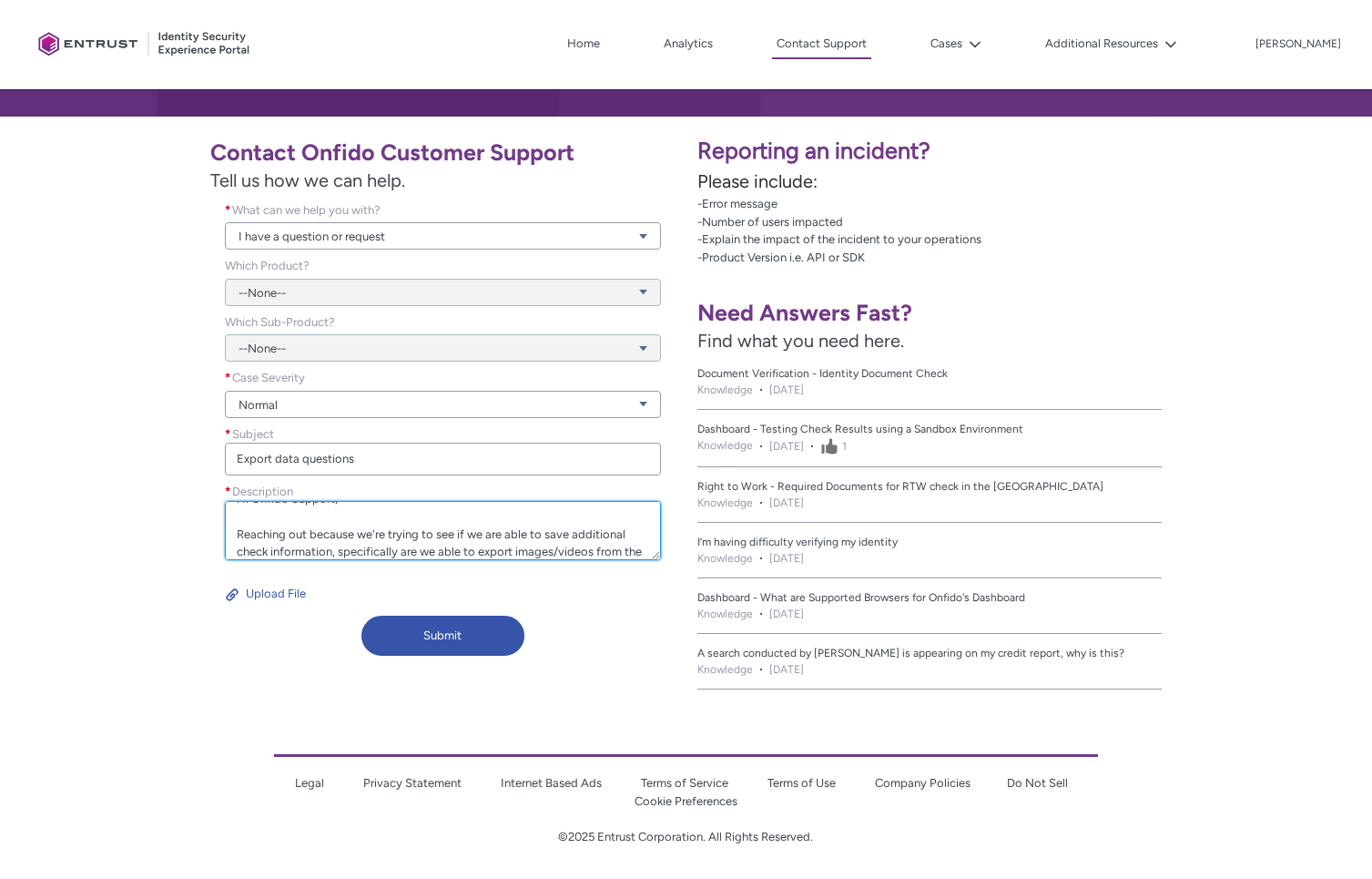
scroll to position [40, 0]
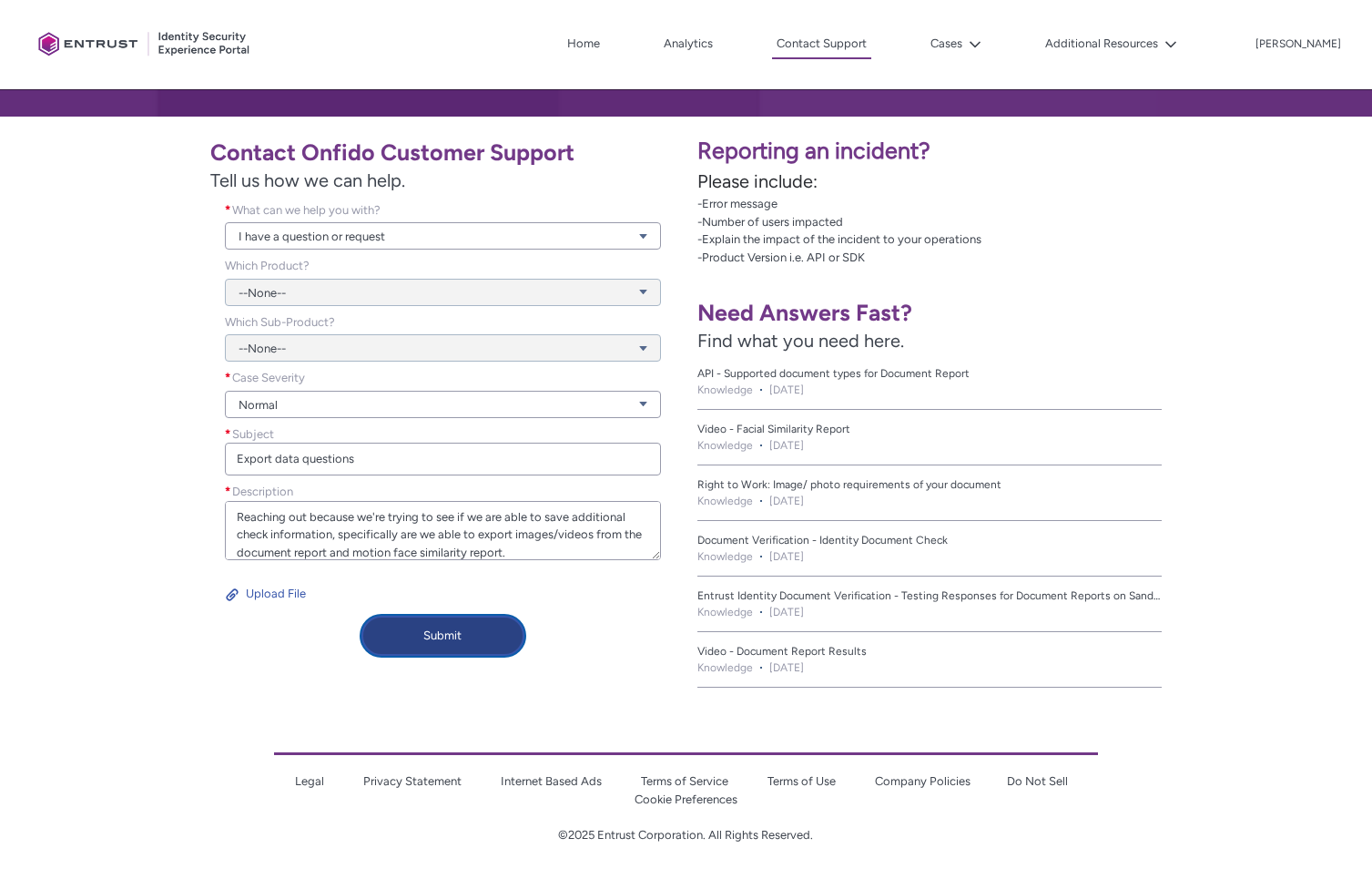
type textarea "Hi Onfido Support, Reaching out because we're trying to see if we are able to s…"
click at [435, 645] on button "Submit" at bounding box center [442, 636] width 163 height 40
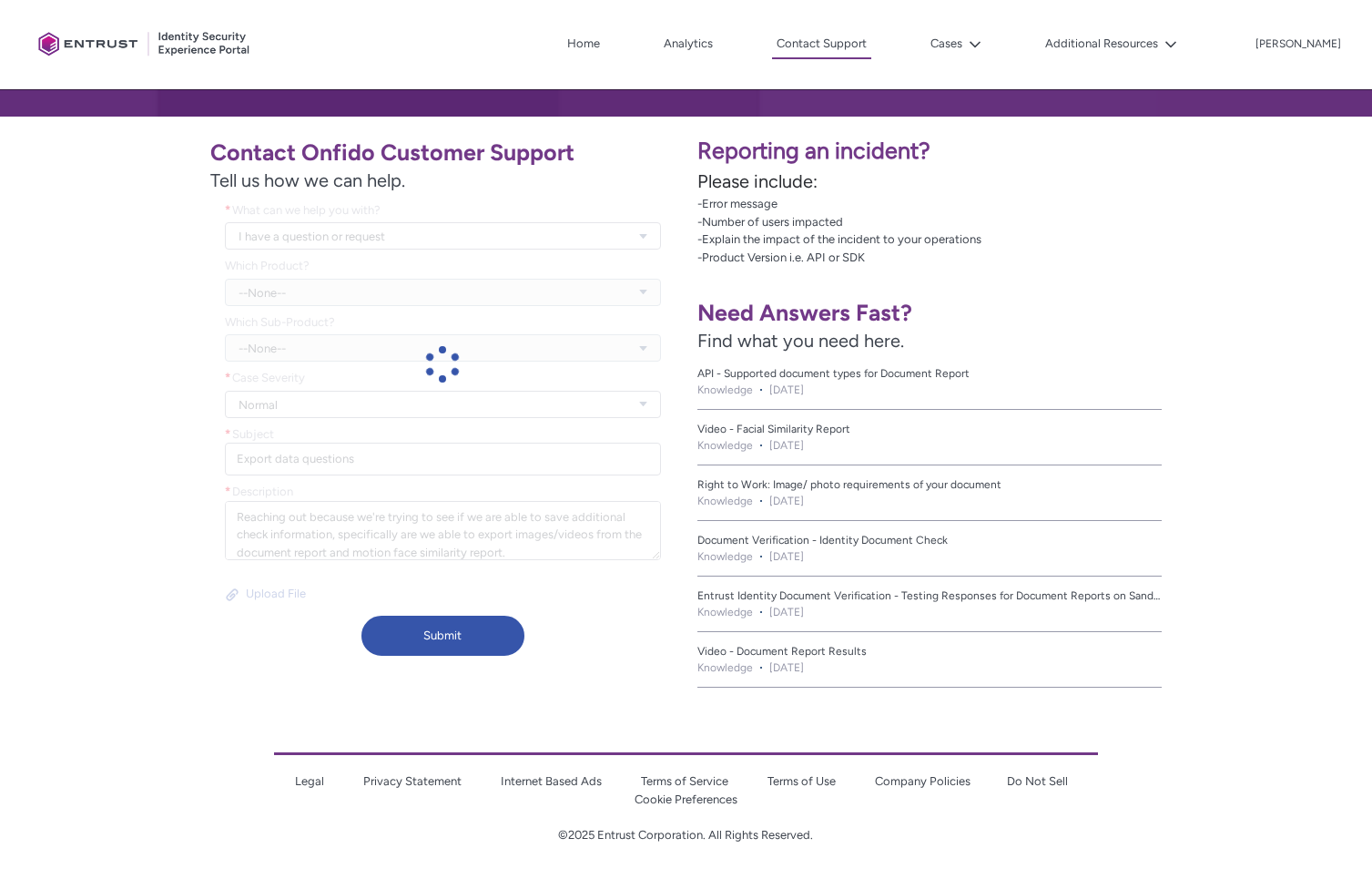
click at [798, 428] on span "Video - Facial Similarity Report" at bounding box center [930, 429] width 465 height 16
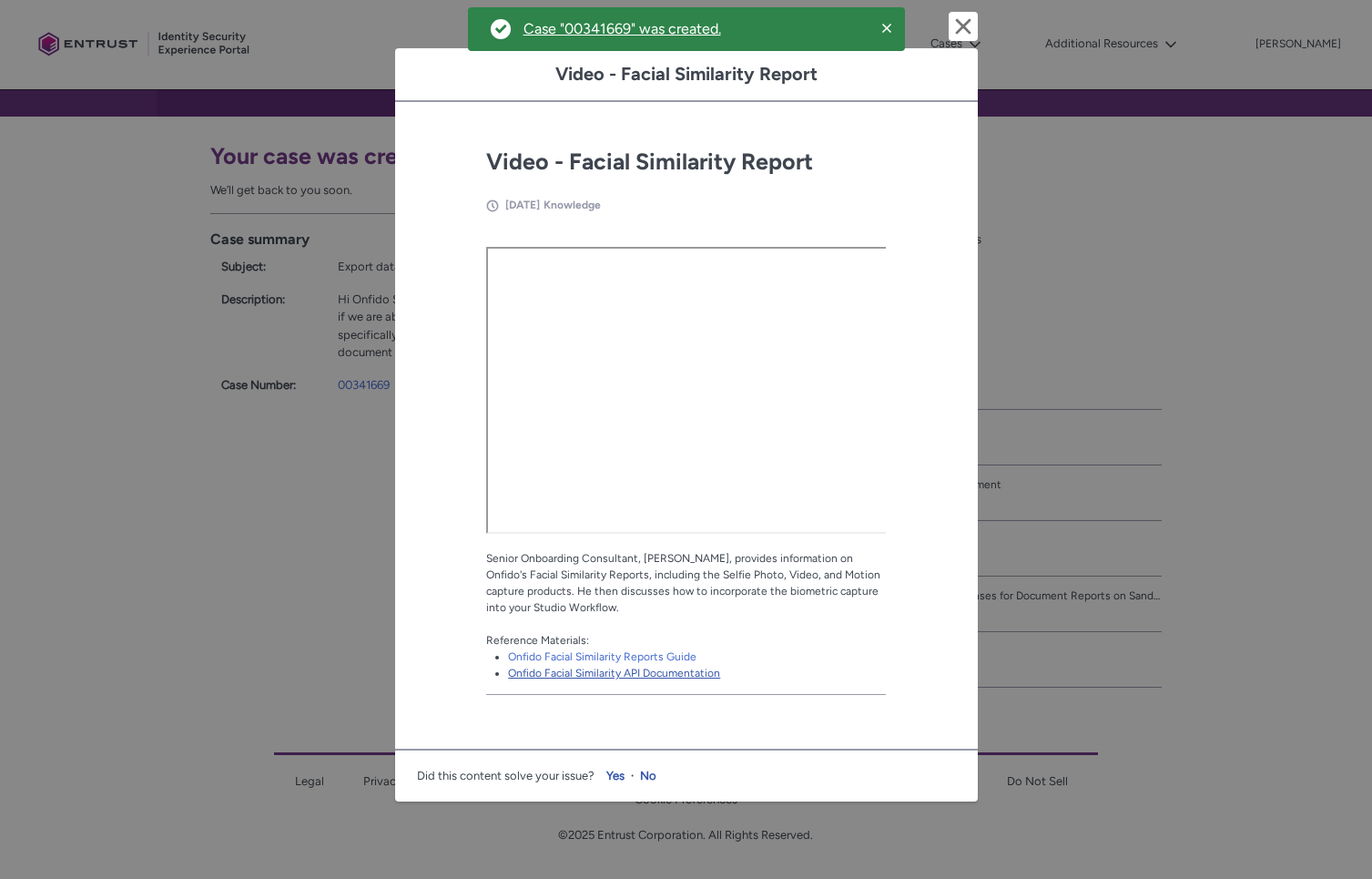
click at [632, 676] on link "Onfido Facial Similarity API Documentation" at bounding box center [614, 673] width 212 height 13
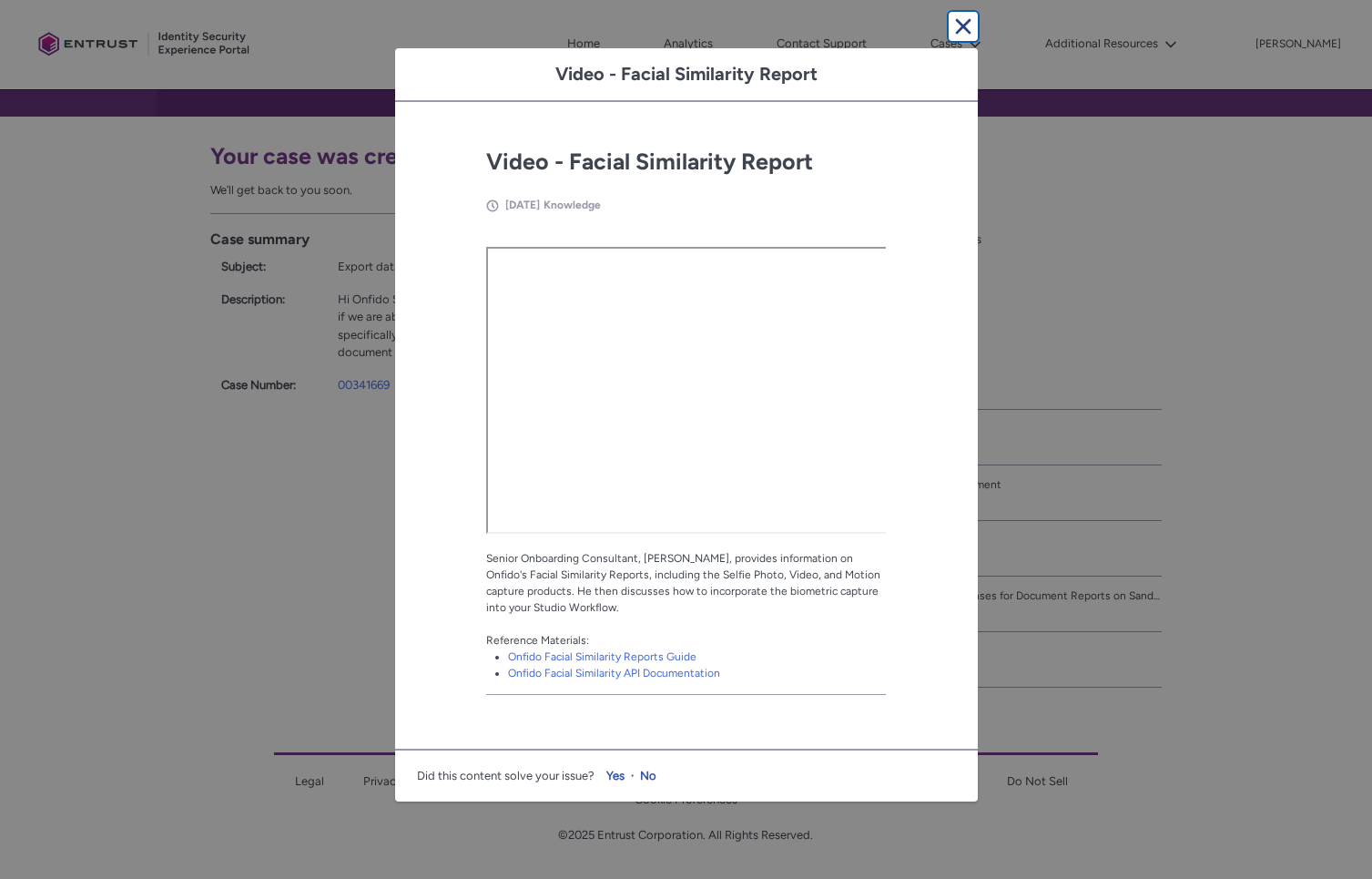
click at [957, 34] on lightning-primitive-icon "button" at bounding box center [963, 26] width 22 height 22
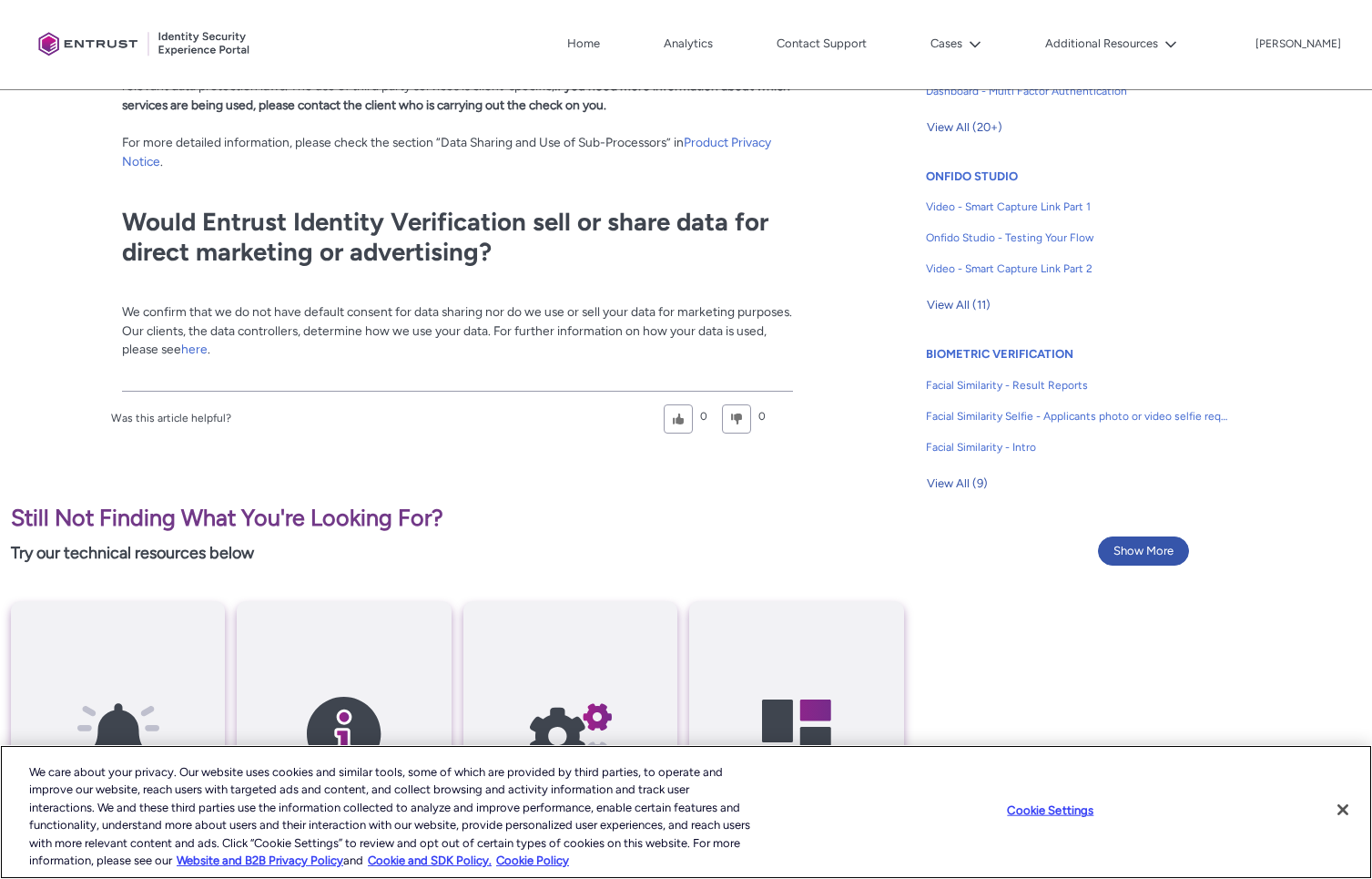
scroll to position [1099, 0]
